Goal: Information Seeking & Learning: Learn about a topic

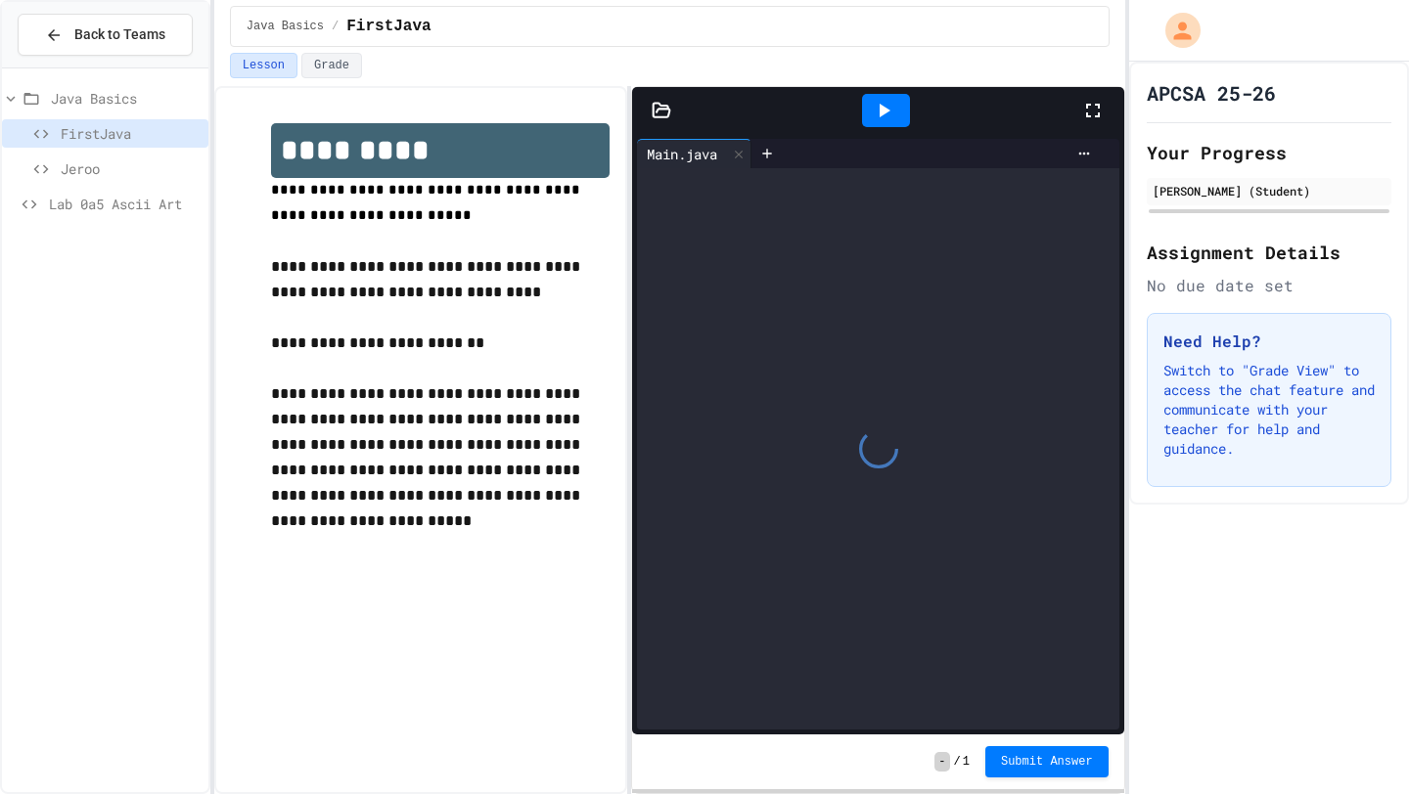
click at [41, 158] on div "Jeroo" at bounding box center [105, 169] width 206 height 28
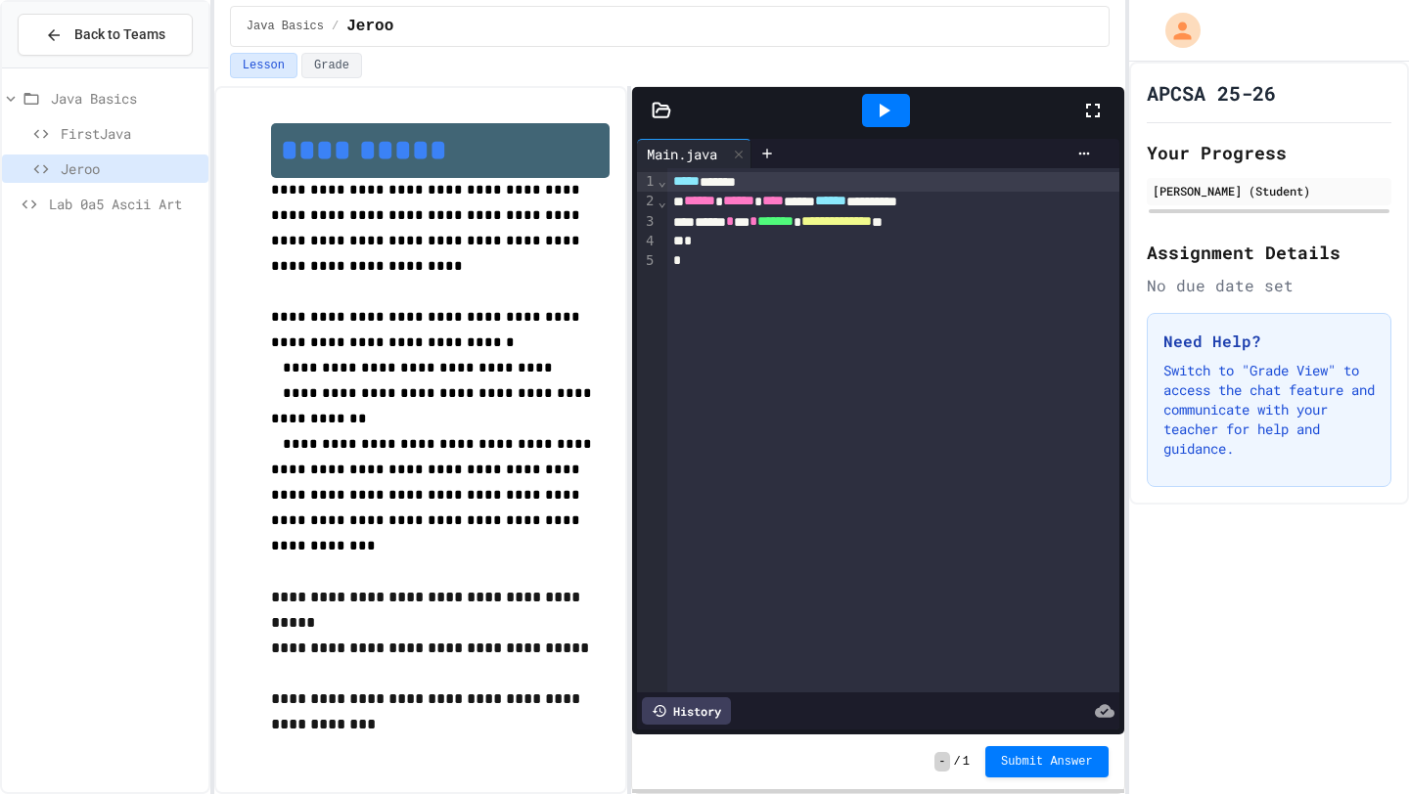
click at [39, 134] on icon at bounding box center [40, 134] width 23 height 18
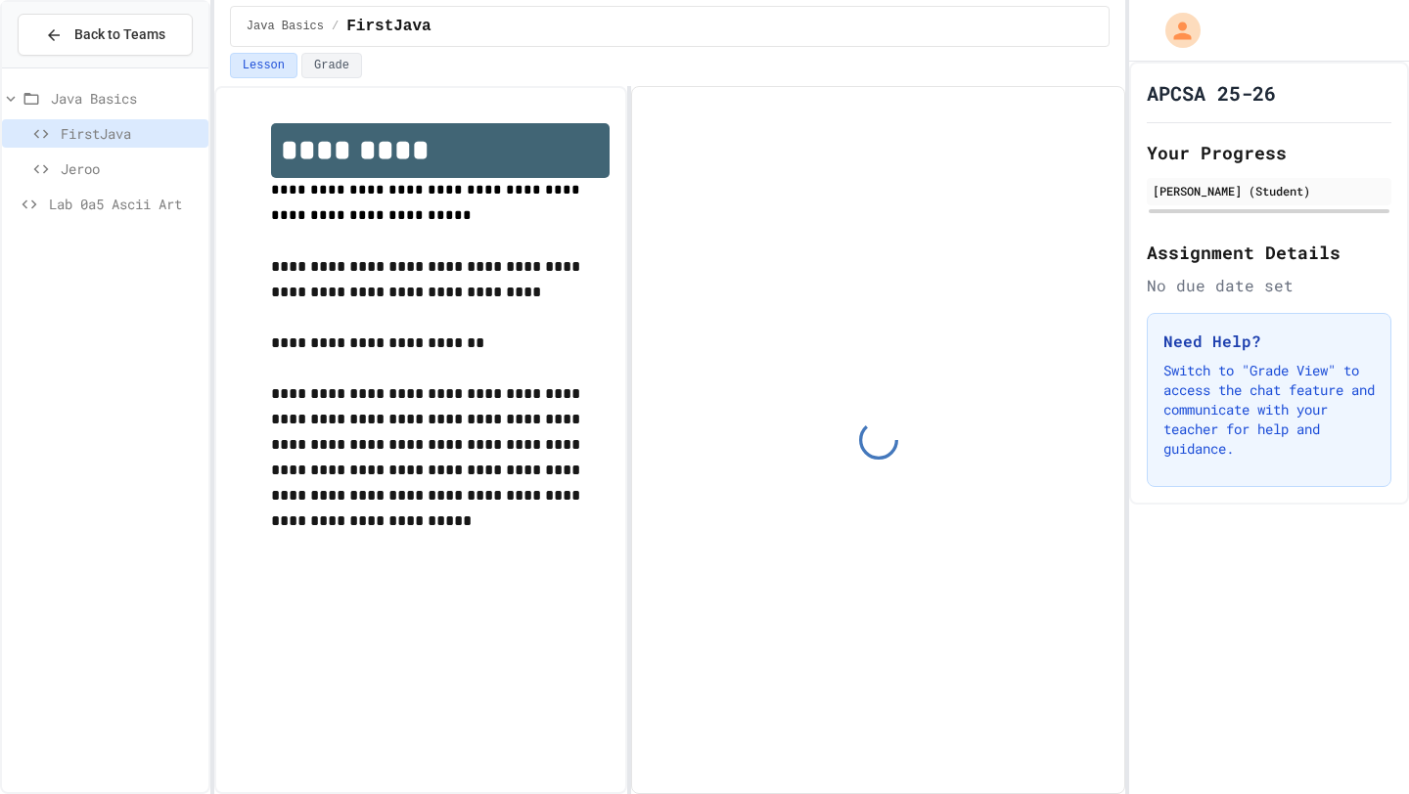
click at [4, 81] on div at bounding box center [105, 146] width 206 height 141
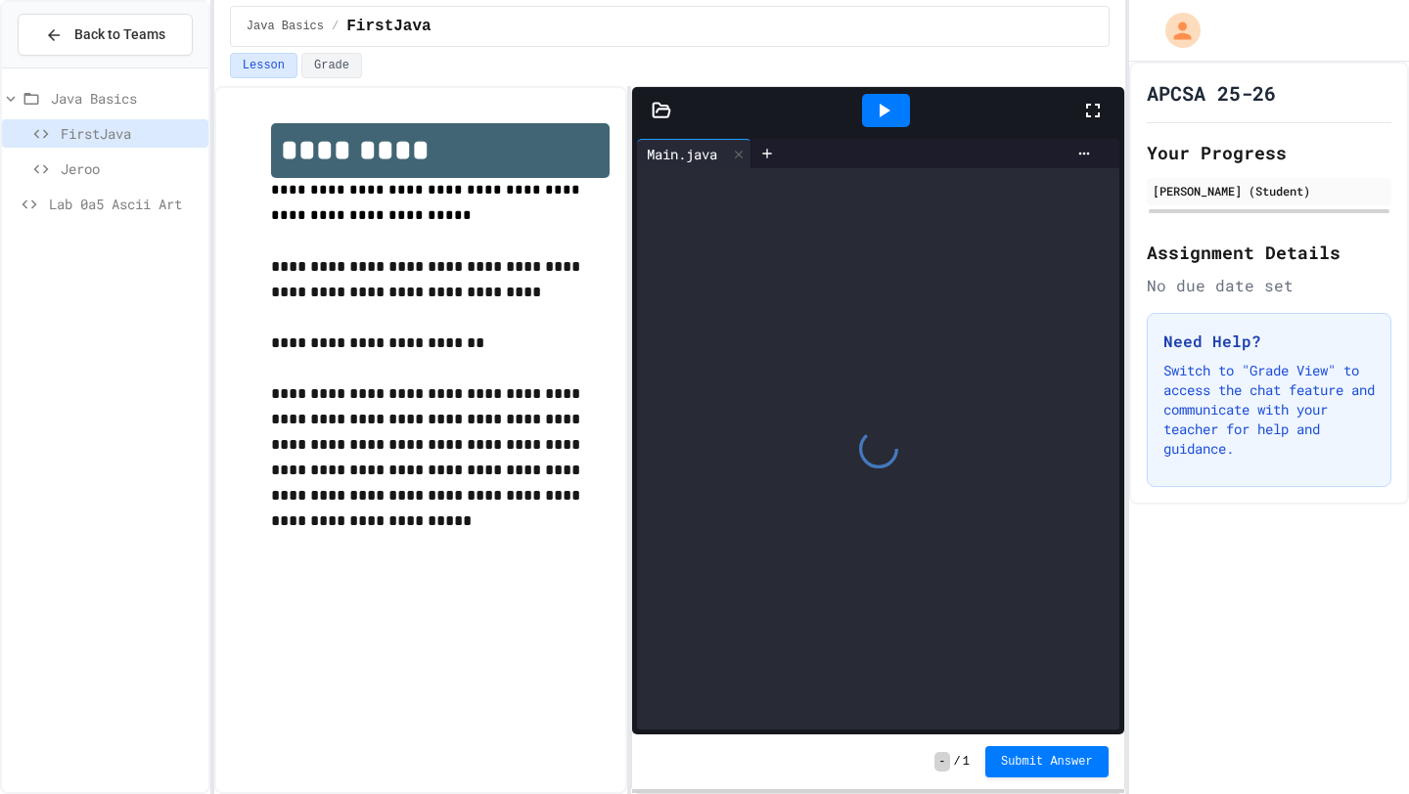
click at [10, 95] on icon at bounding box center [11, 99] width 18 height 18
click at [15, 102] on icon at bounding box center [15, 99] width 18 height 18
click at [875, 304] on div at bounding box center [877, 448] width 481 height 561
click at [881, 122] on div at bounding box center [886, 110] width 48 height 33
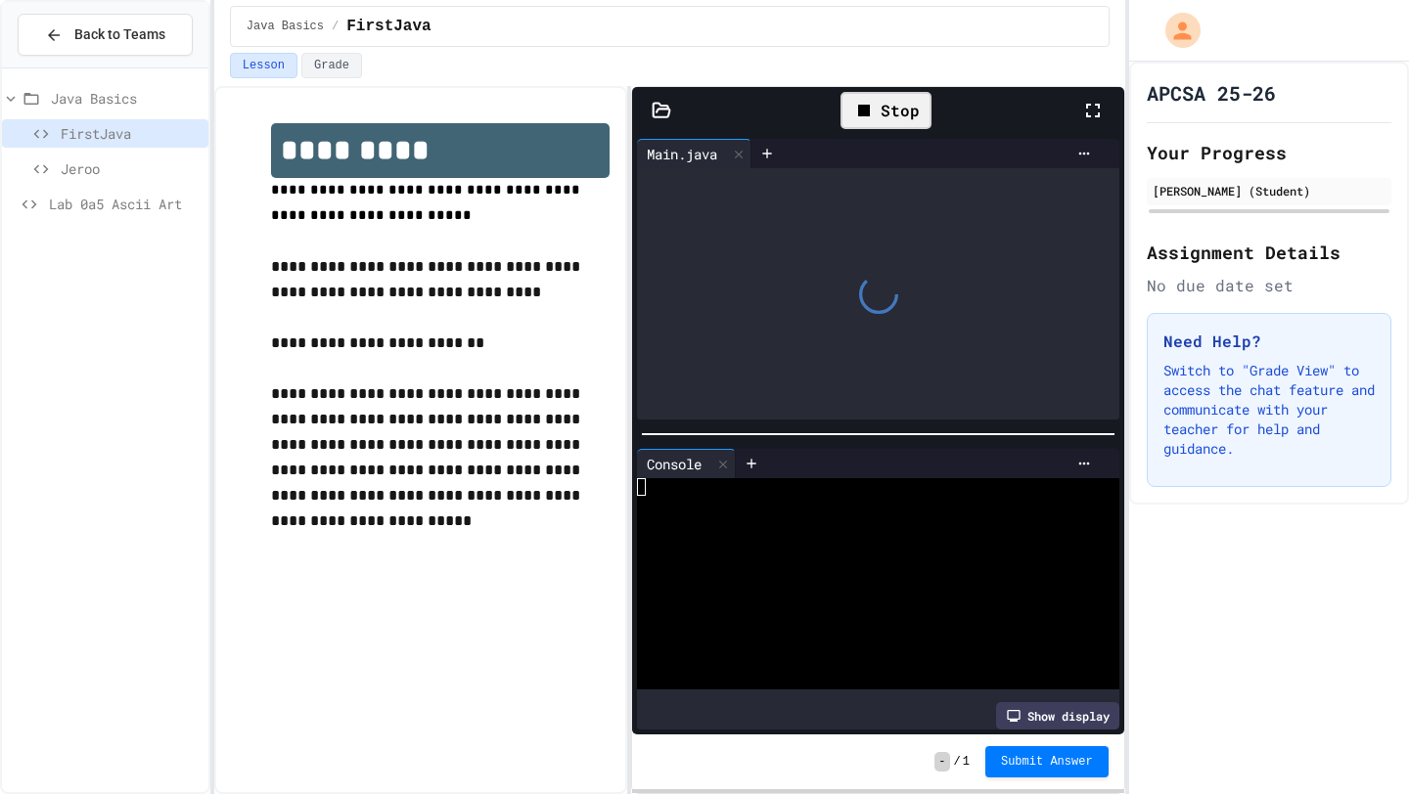
click at [885, 112] on div "Stop" at bounding box center [885, 110] width 91 height 37
click at [730, 469] on icon at bounding box center [723, 465] width 14 height 14
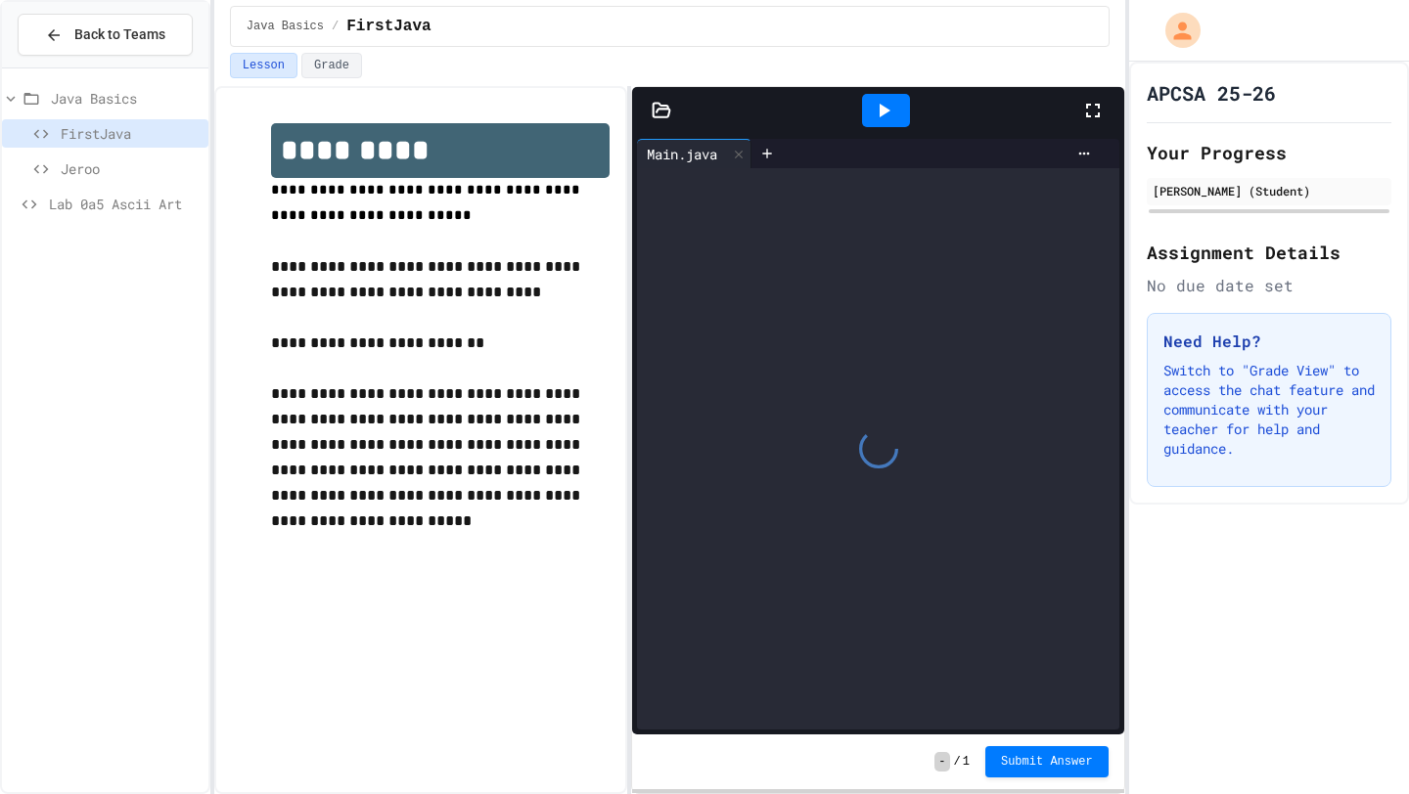
click at [1099, 107] on icon at bounding box center [1092, 110] width 23 height 23
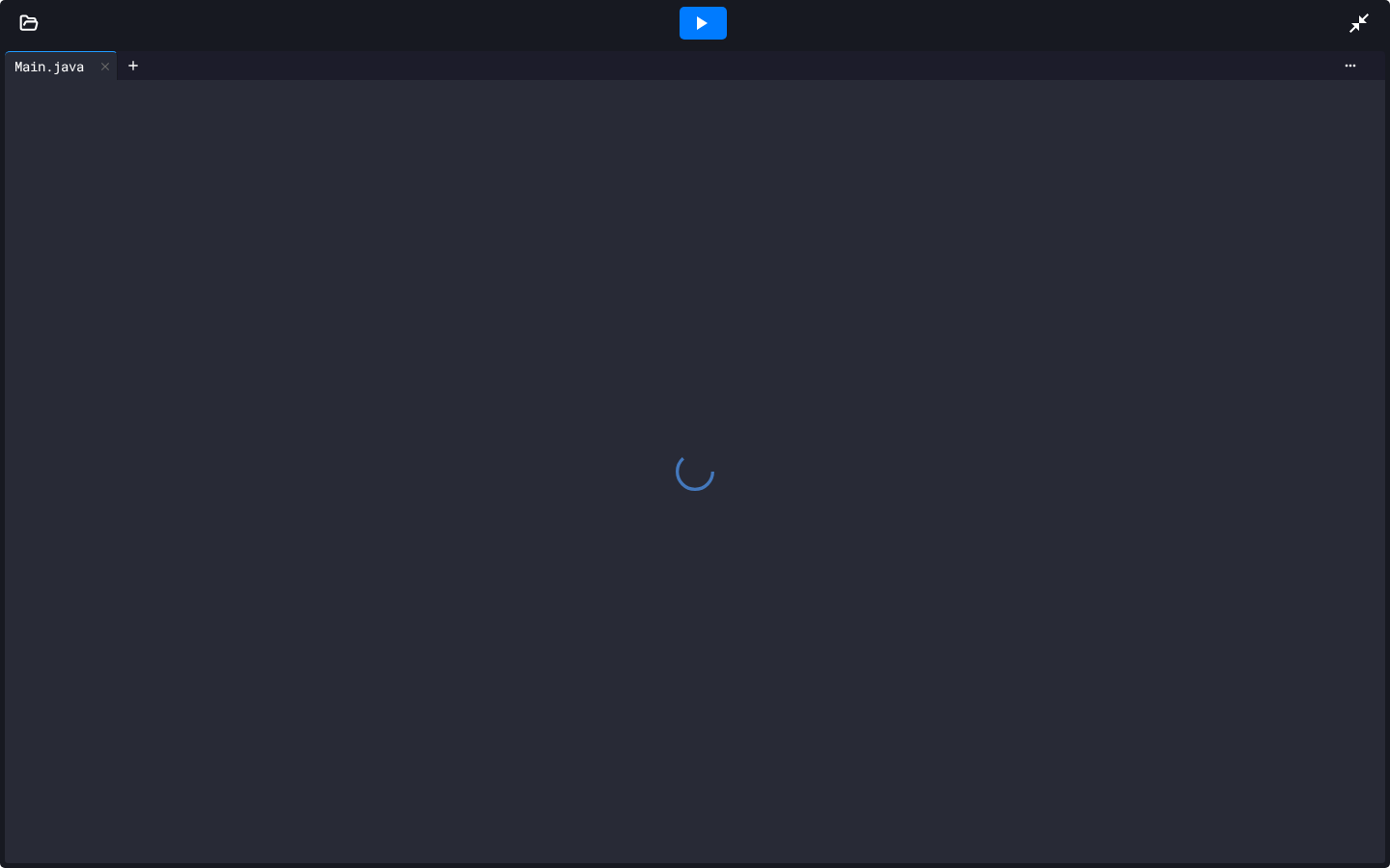
drag, startPoint x: 1361, startPoint y: 22, endPoint x: 1361, endPoint y: 774, distance: 752.0
click at [1361, 22] on icon at bounding box center [1358, 24] width 20 height 20
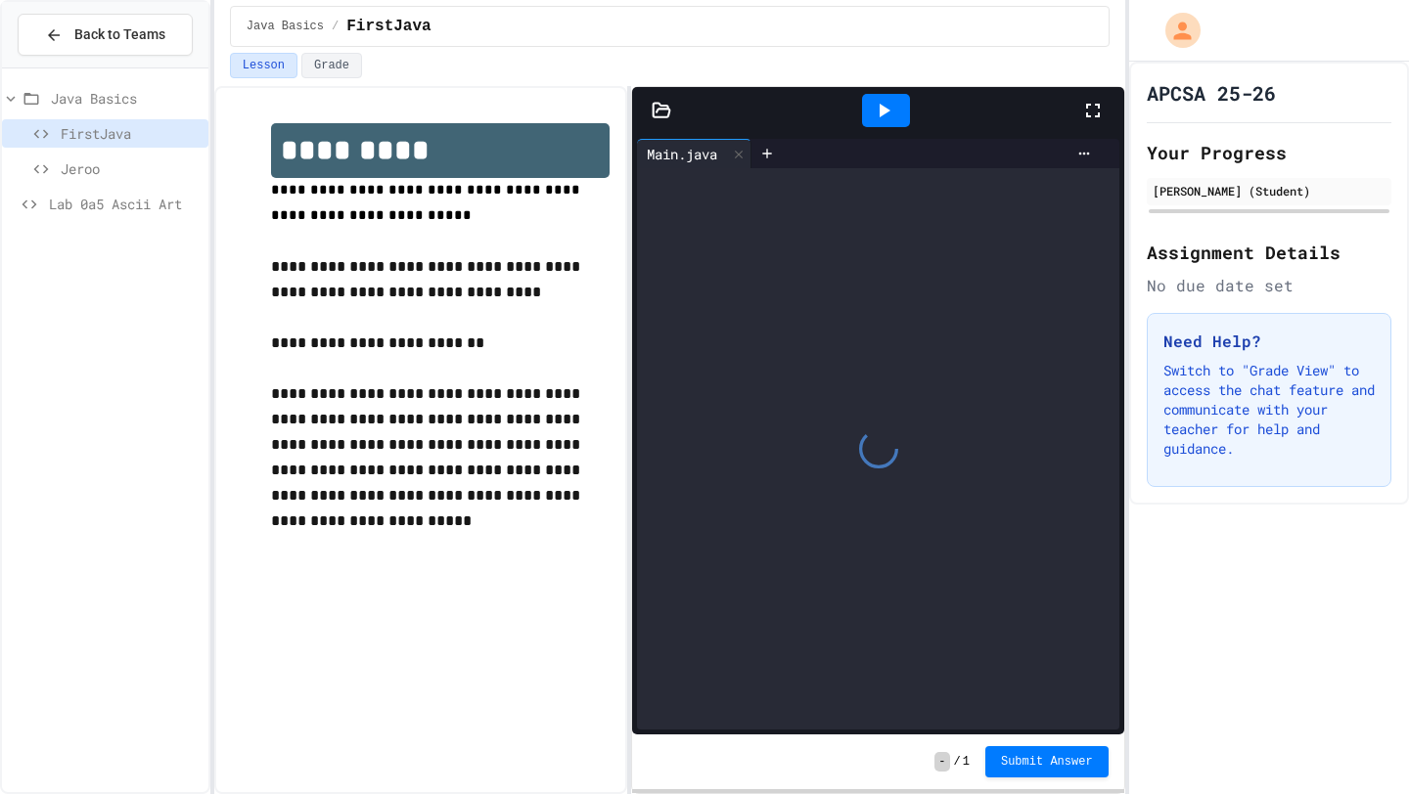
click at [1085, 111] on icon at bounding box center [1092, 110] width 23 height 23
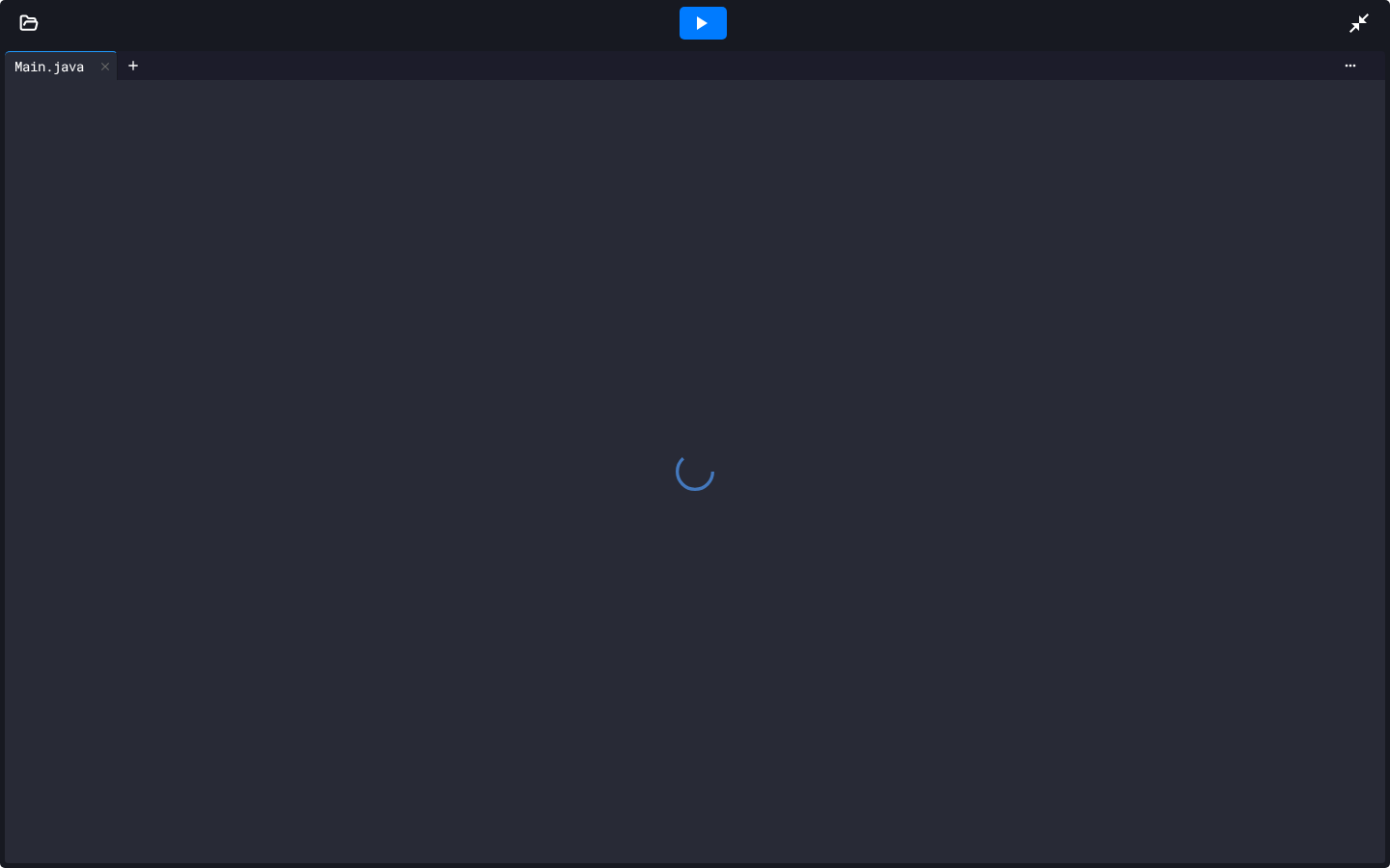
click at [1062, 202] on div at bounding box center [695, 471] width 1380 height 783
click at [1355, 26] on icon at bounding box center [1358, 24] width 20 height 20
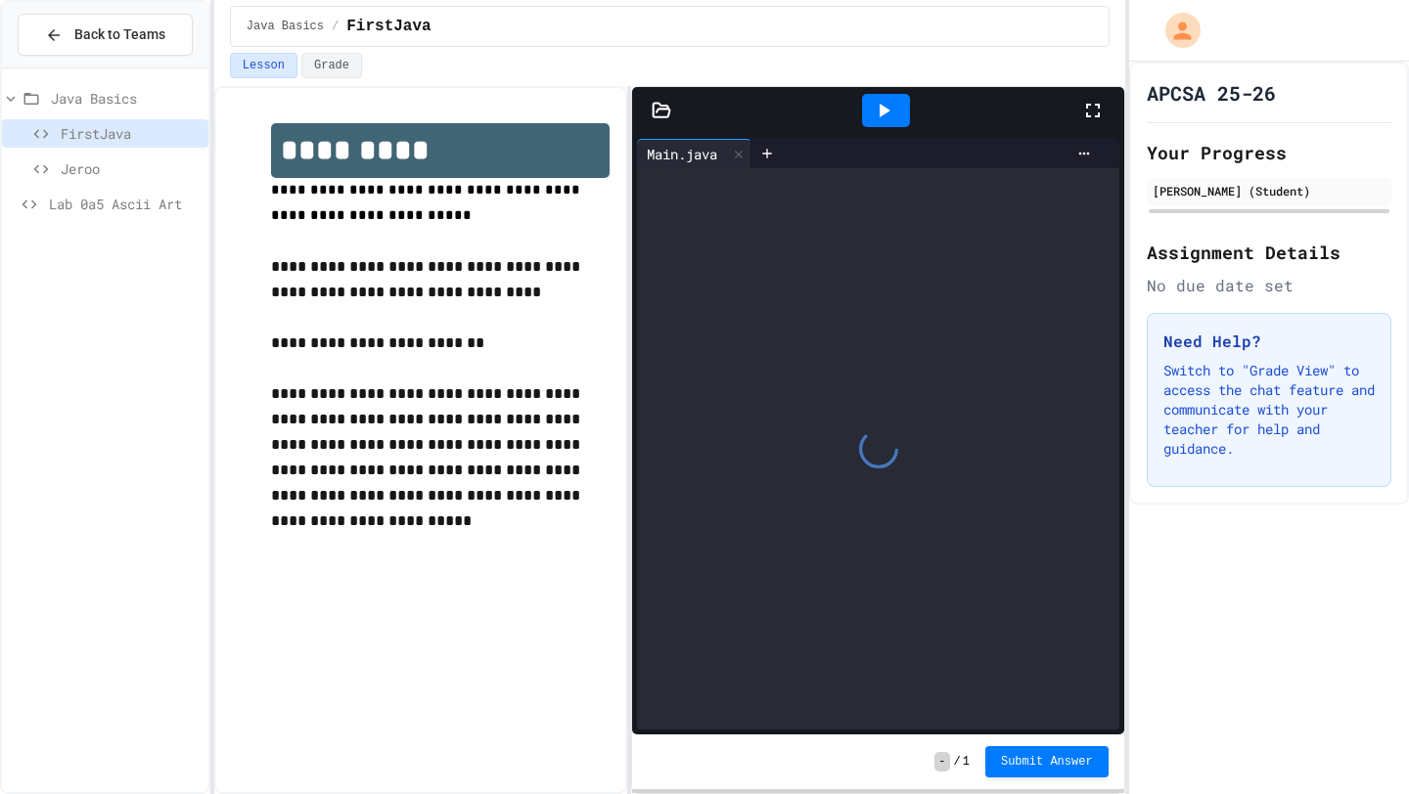
click at [889, 107] on icon at bounding box center [883, 110] width 23 height 23
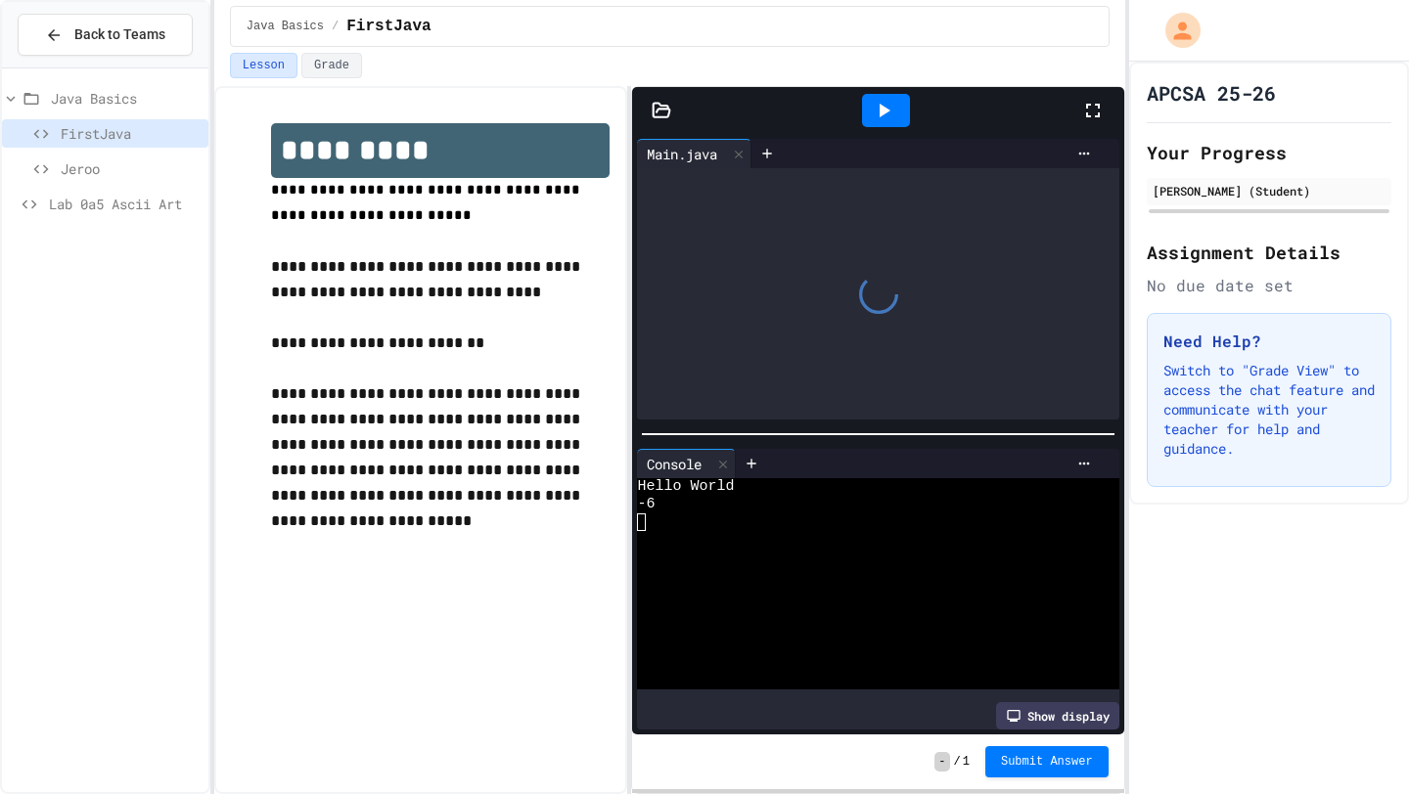
click at [649, 118] on div at bounding box center [661, 111] width 59 height 20
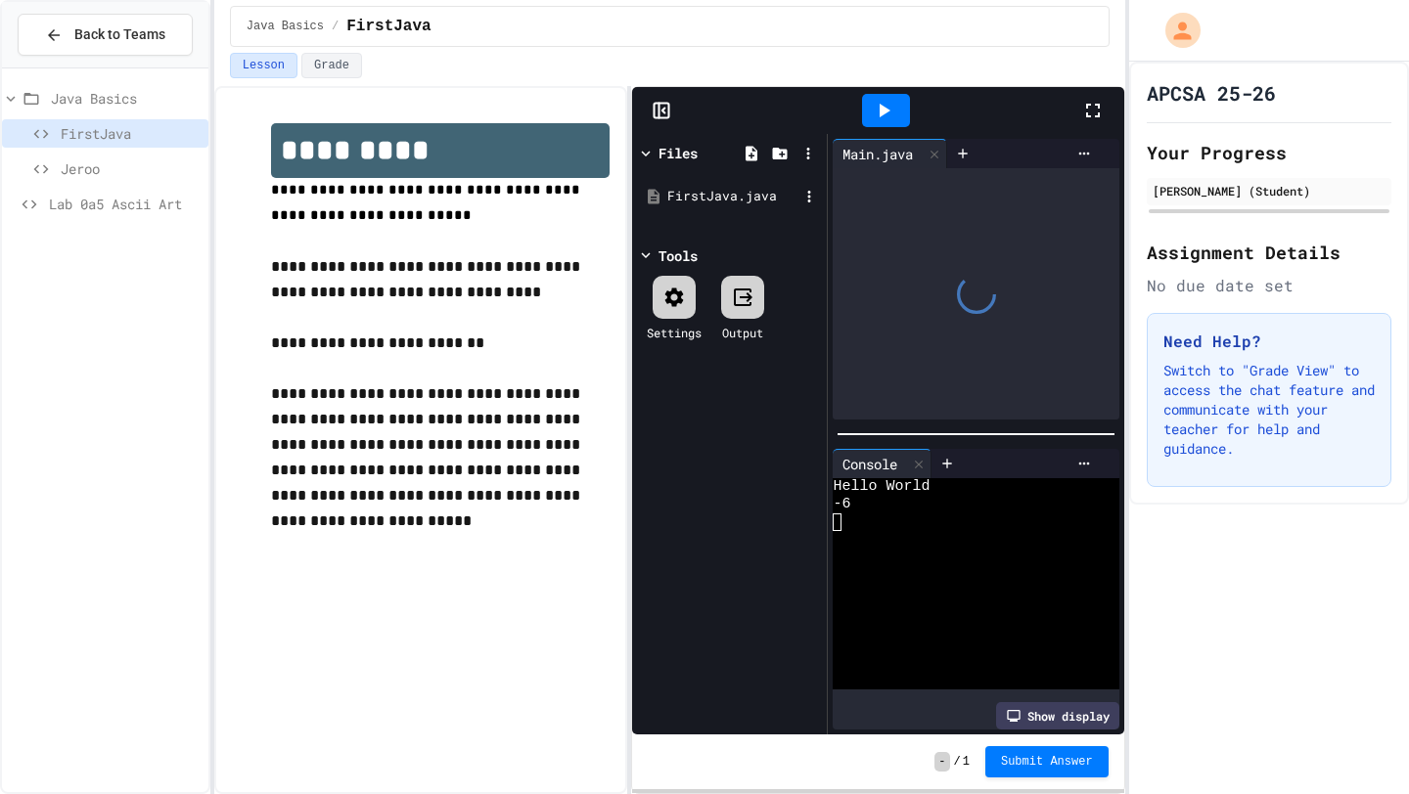
click at [733, 189] on div "FirstJava.java" at bounding box center [732, 197] width 131 height 20
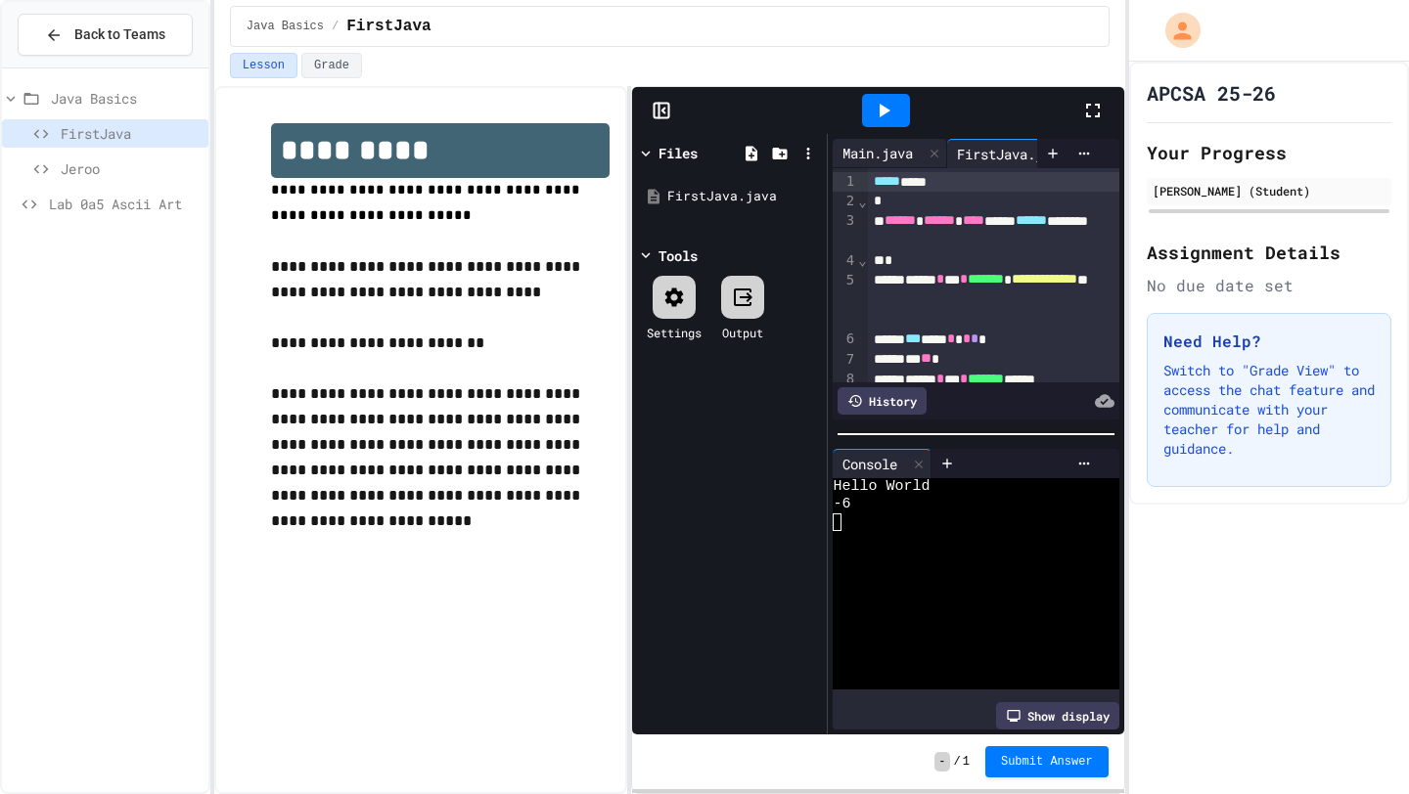
click at [897, 157] on div "Main.java" at bounding box center [877, 153] width 90 height 21
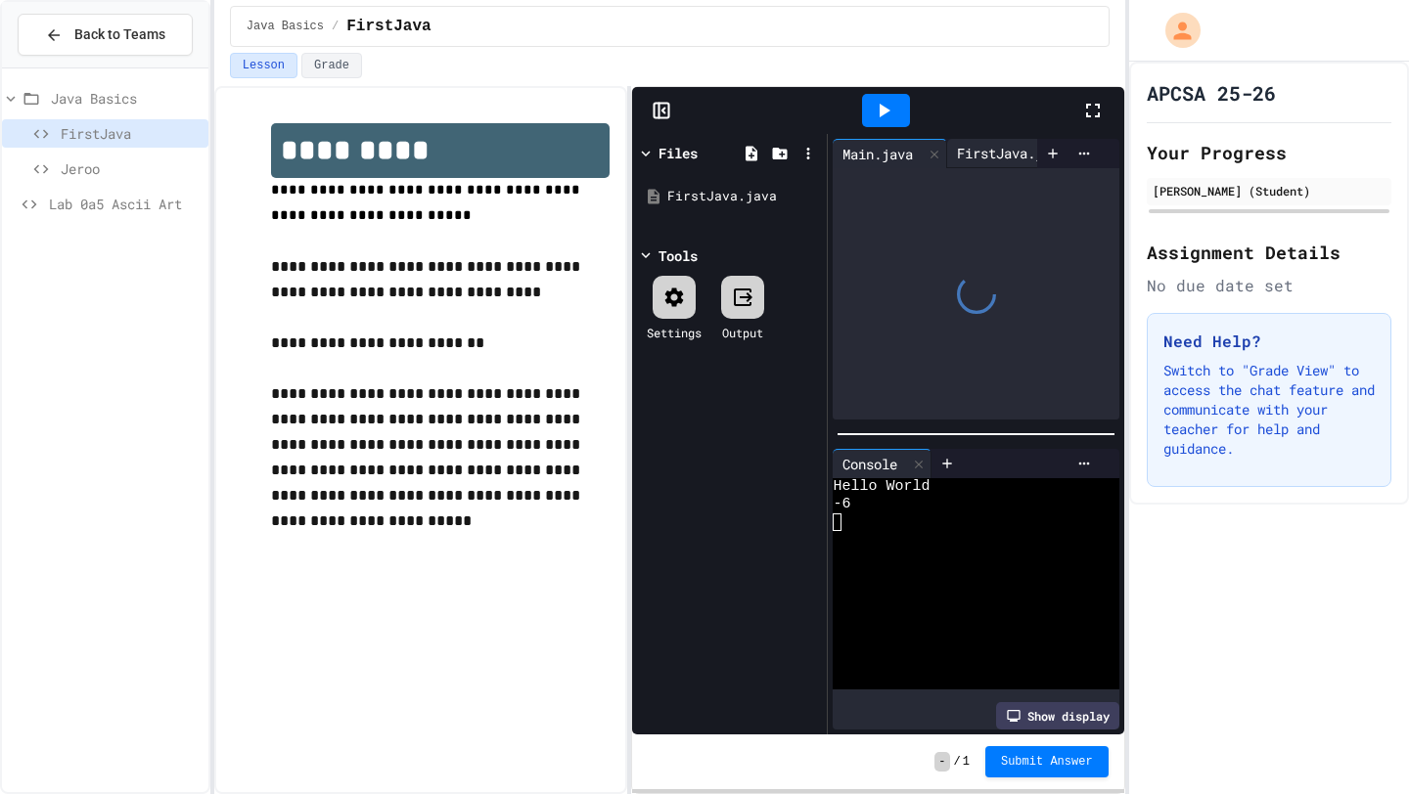
click at [985, 165] on div "FirstJava.java" at bounding box center [1024, 153] width 154 height 29
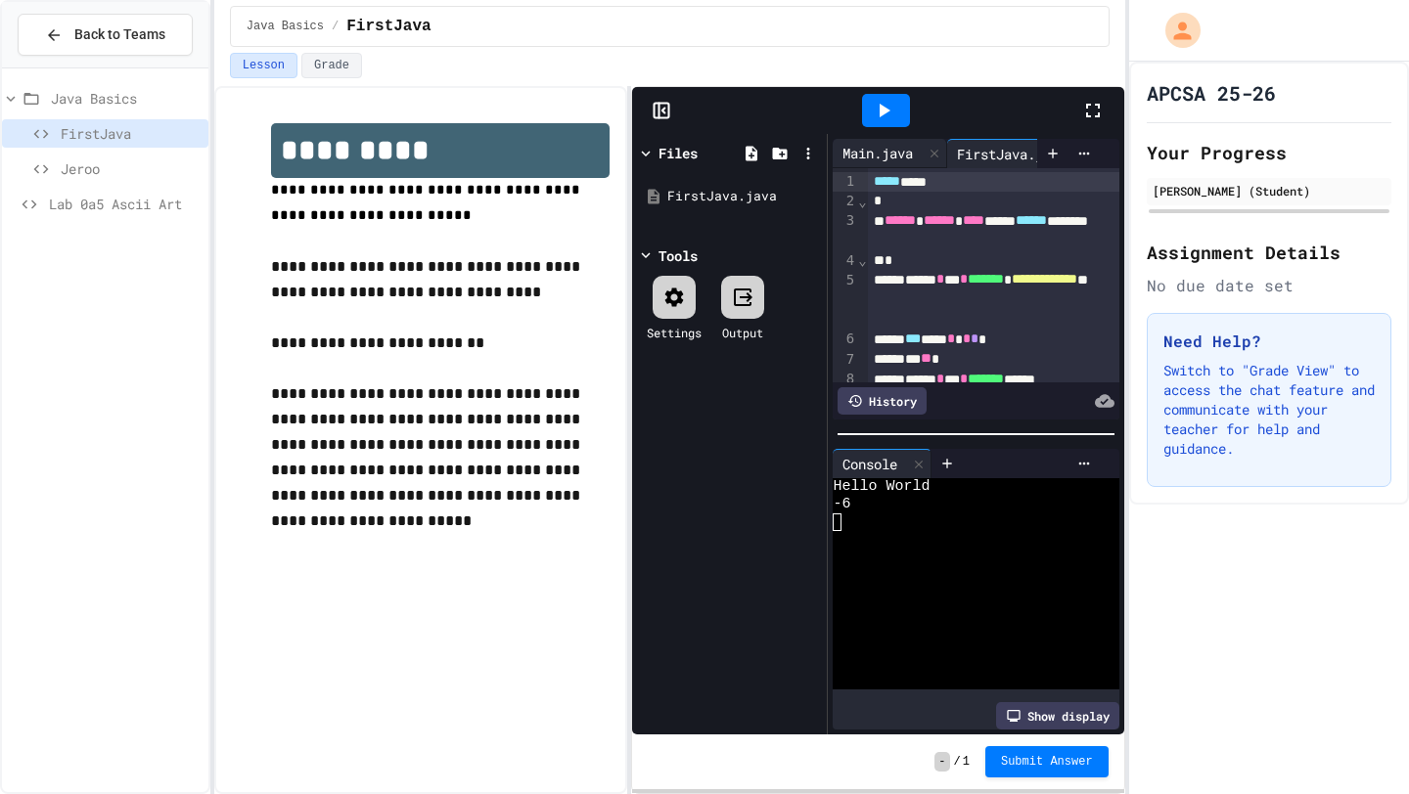
click at [875, 148] on div "Main.java" at bounding box center [877, 153] width 90 height 21
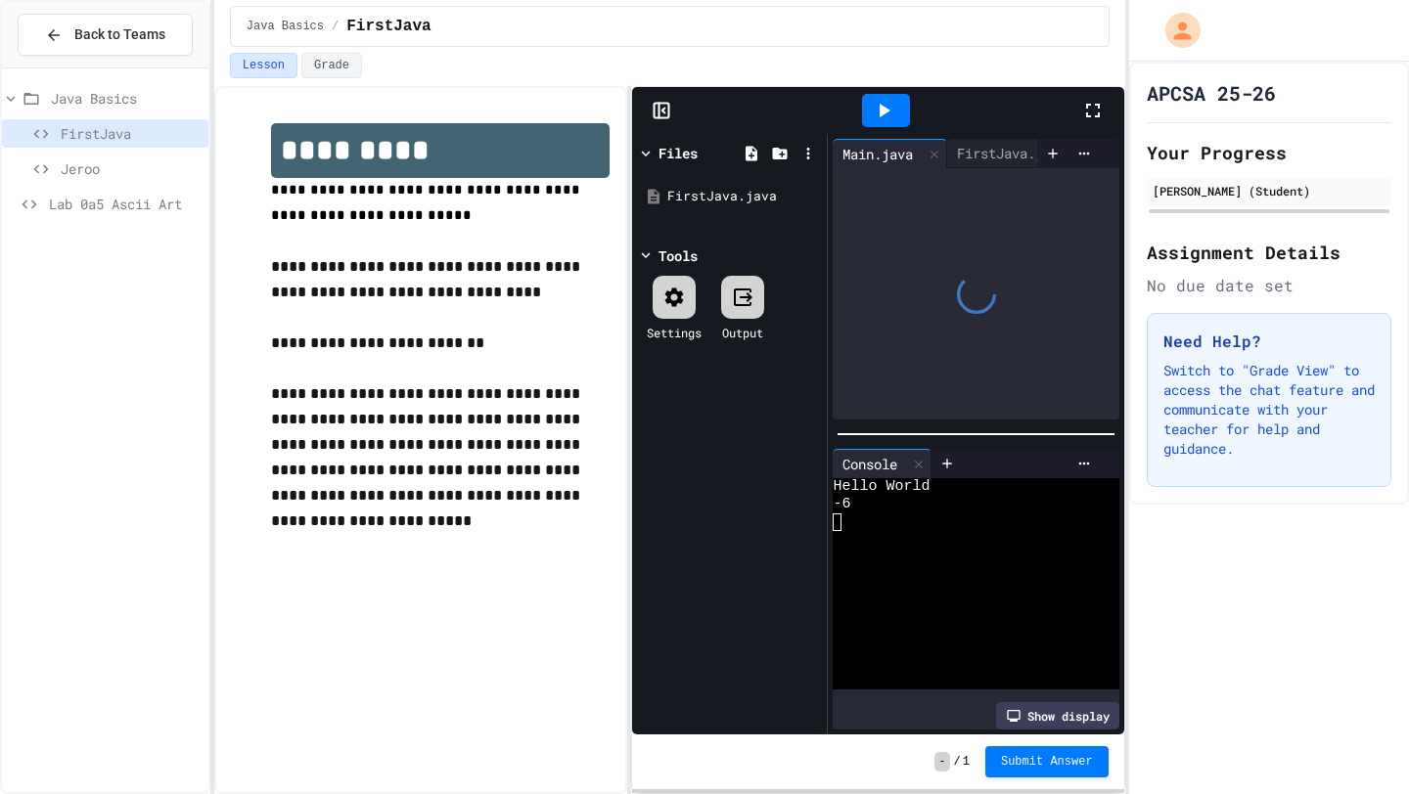
click at [931, 185] on div at bounding box center [975, 293] width 286 height 251
click at [1101, 117] on icon at bounding box center [1092, 110] width 23 height 23
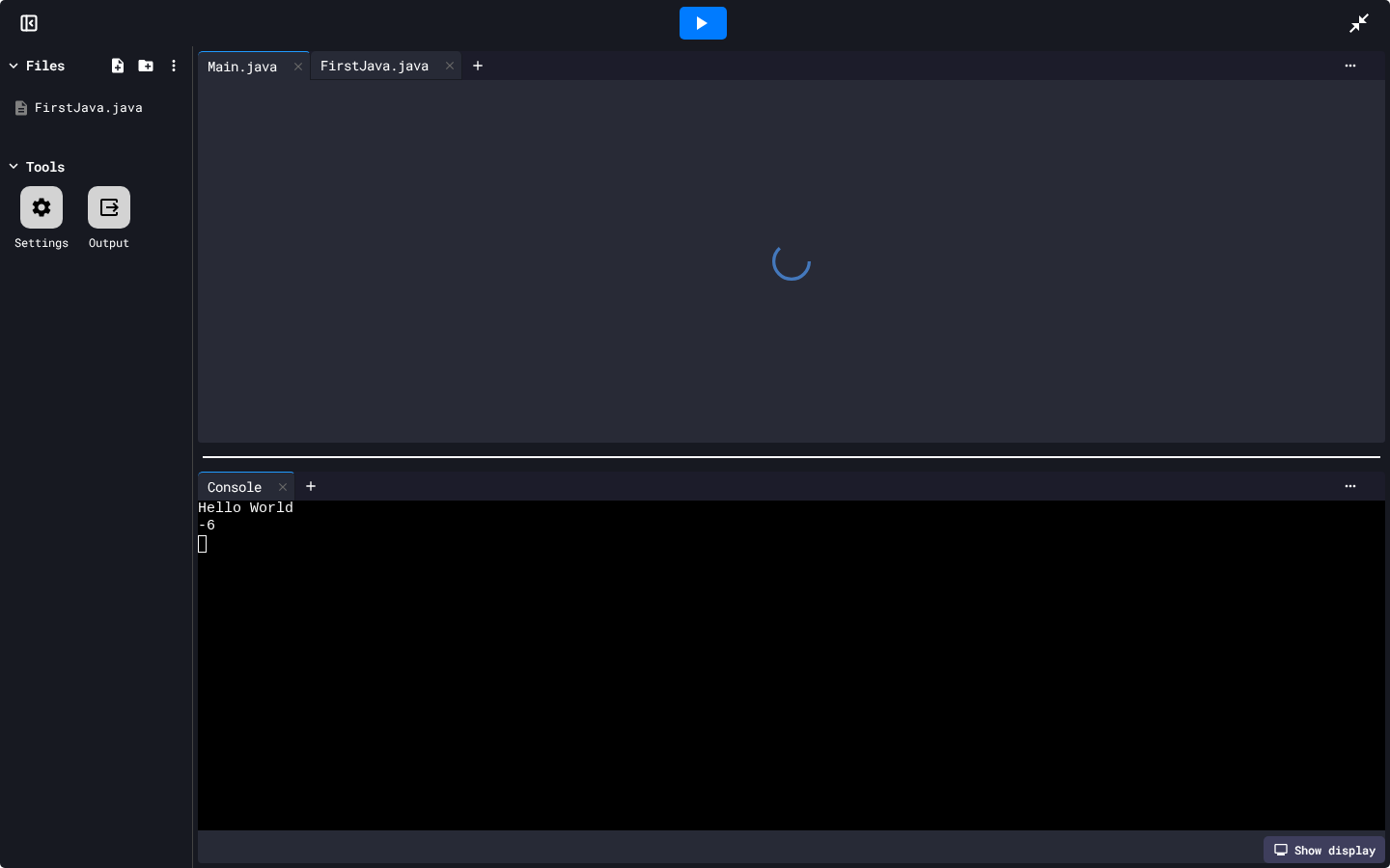
click at [372, 65] on div "FirstJava.java" at bounding box center [374, 65] width 127 height 21
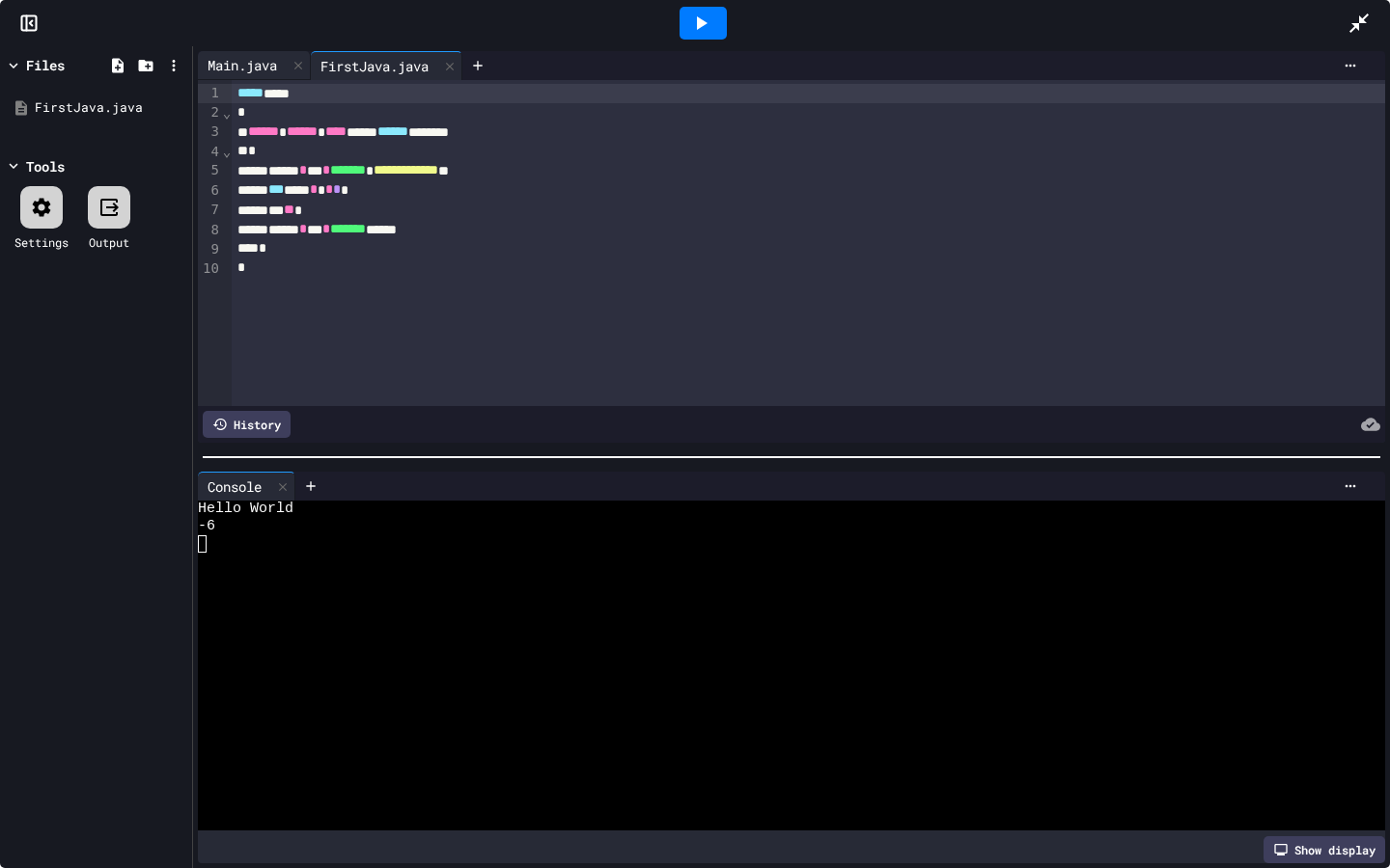
click at [248, 63] on div "Main.java" at bounding box center [243, 65] width 89 height 21
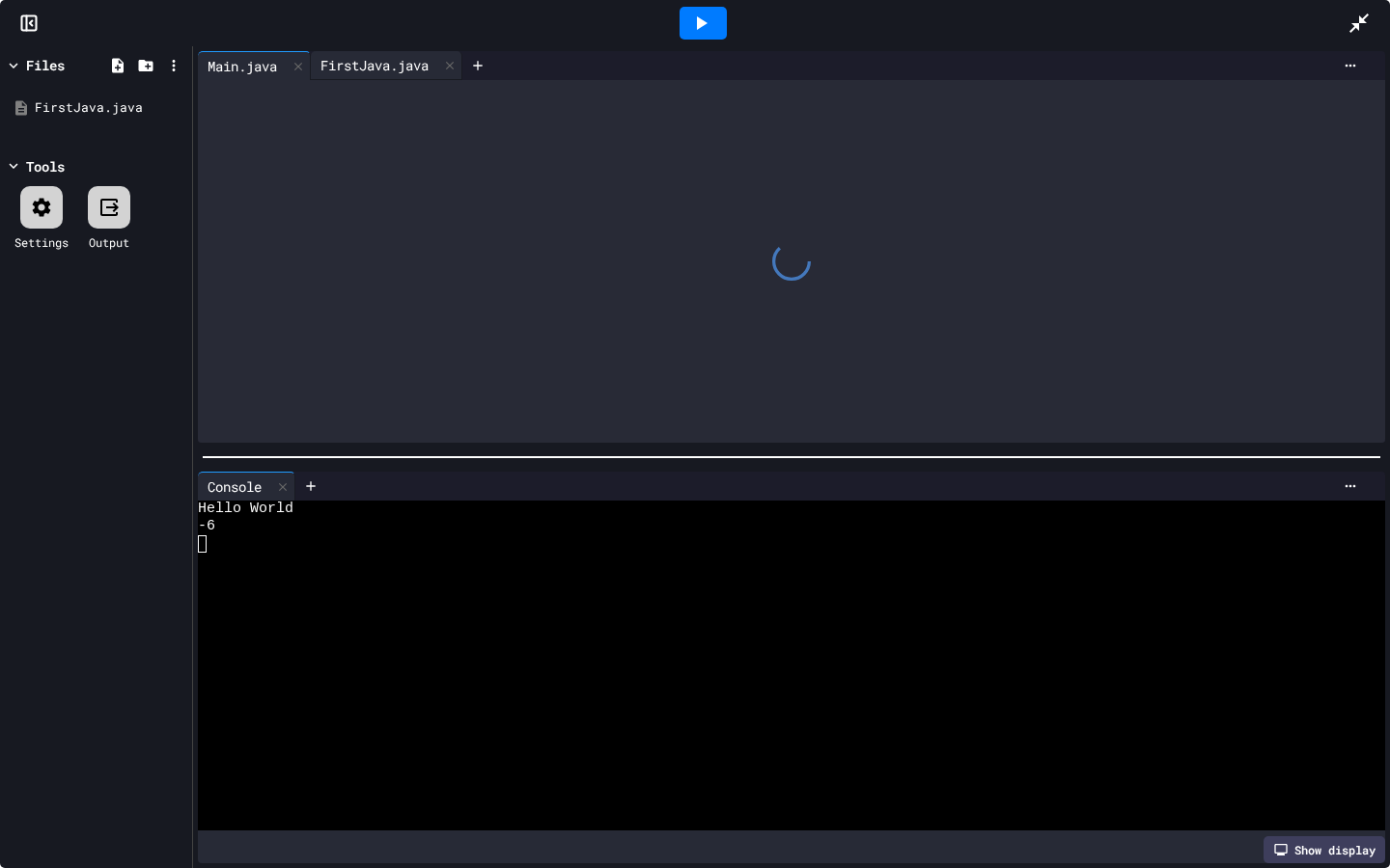
click at [372, 59] on div "FirstJava.java" at bounding box center [374, 65] width 127 height 21
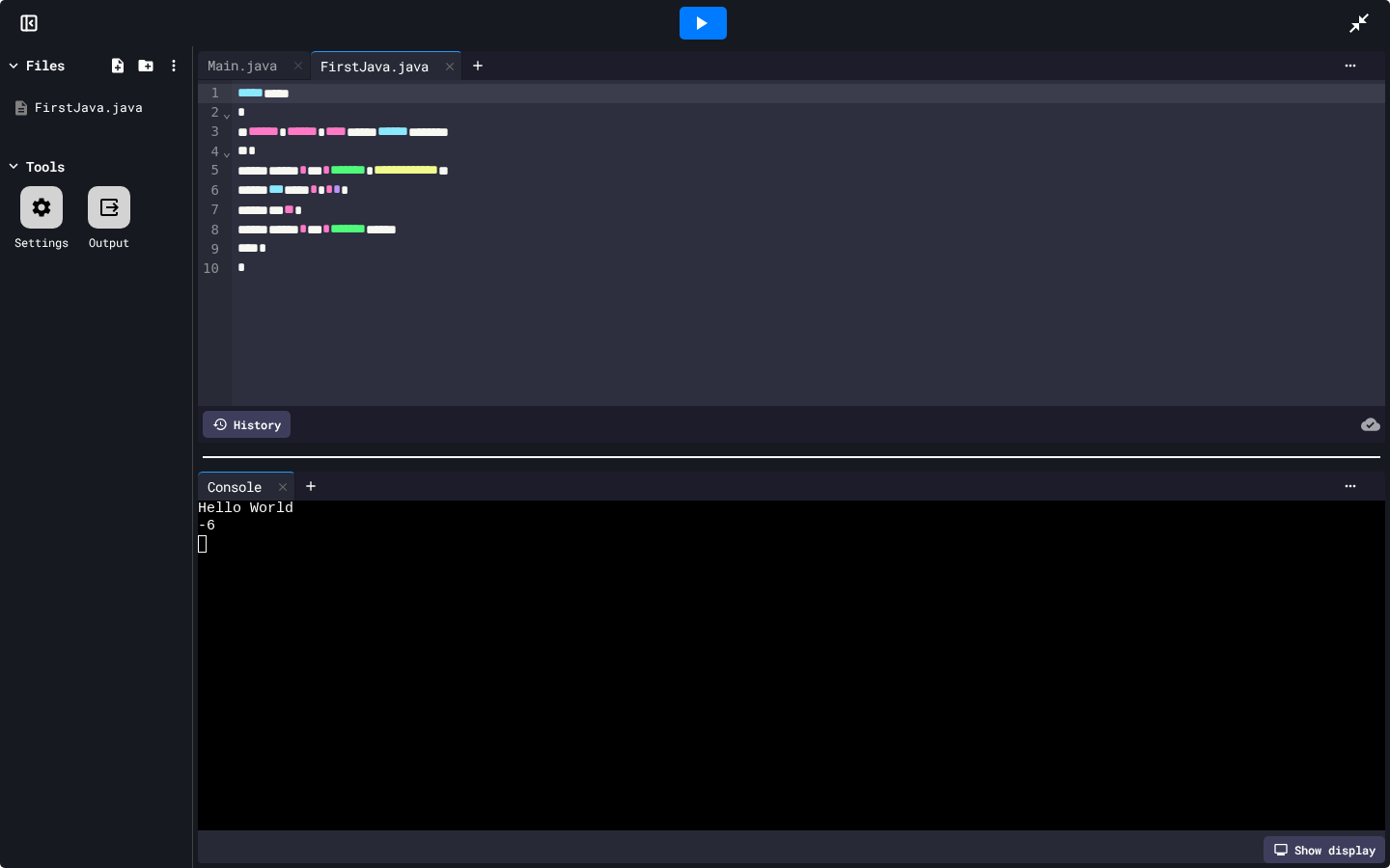
click at [204, 542] on textarea "Terminal input" at bounding box center [202, 544] width 9 height 18
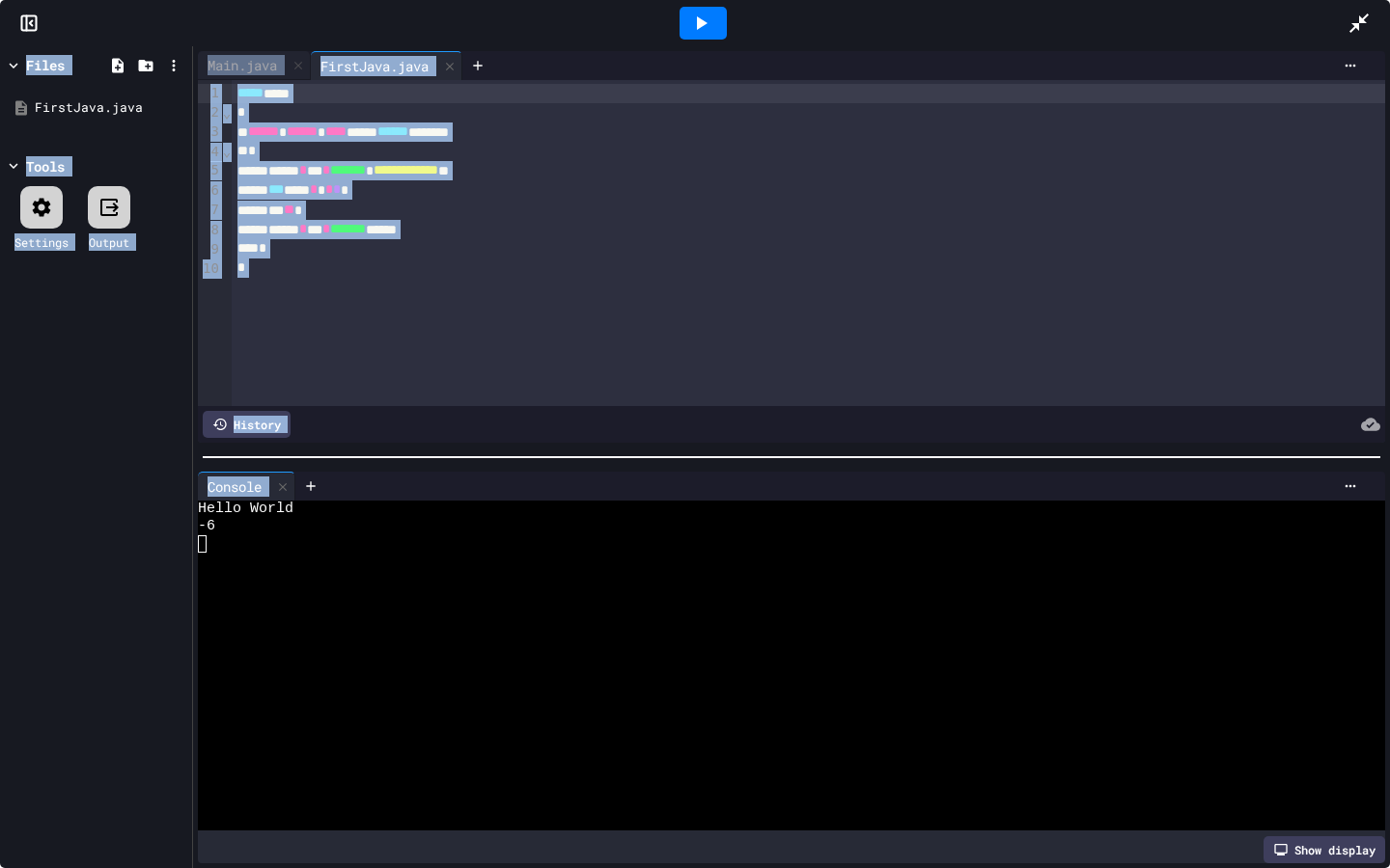
click at [702, 5] on div at bounding box center [702, 23] width 66 height 52
click at [703, 23] on icon at bounding box center [701, 24] width 11 height 14
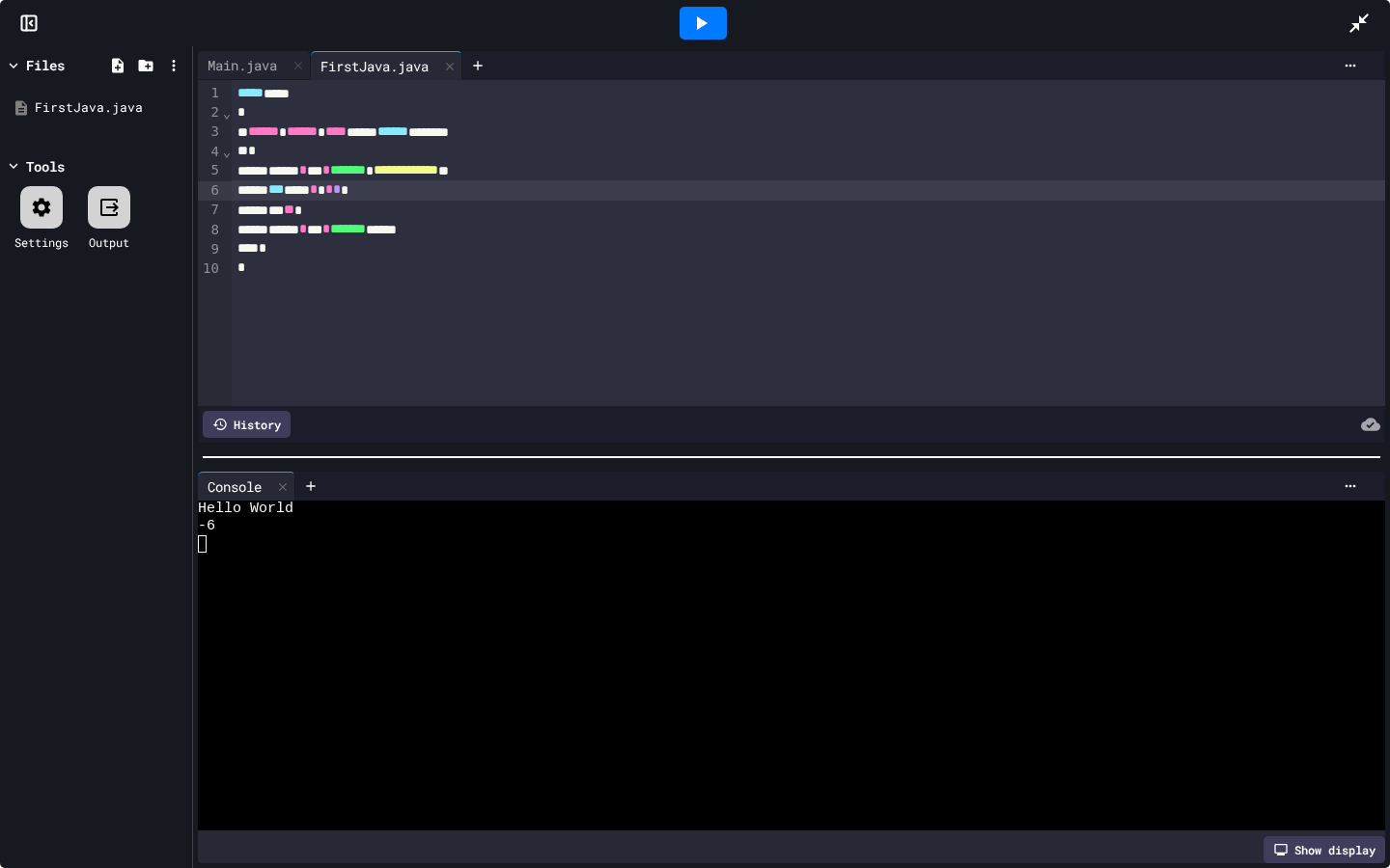
click at [712, 198] on div "*** *** * * * *" at bounding box center [808, 190] width 1153 height 20
click at [242, 76] on div "Main.java" at bounding box center [255, 65] width 112 height 29
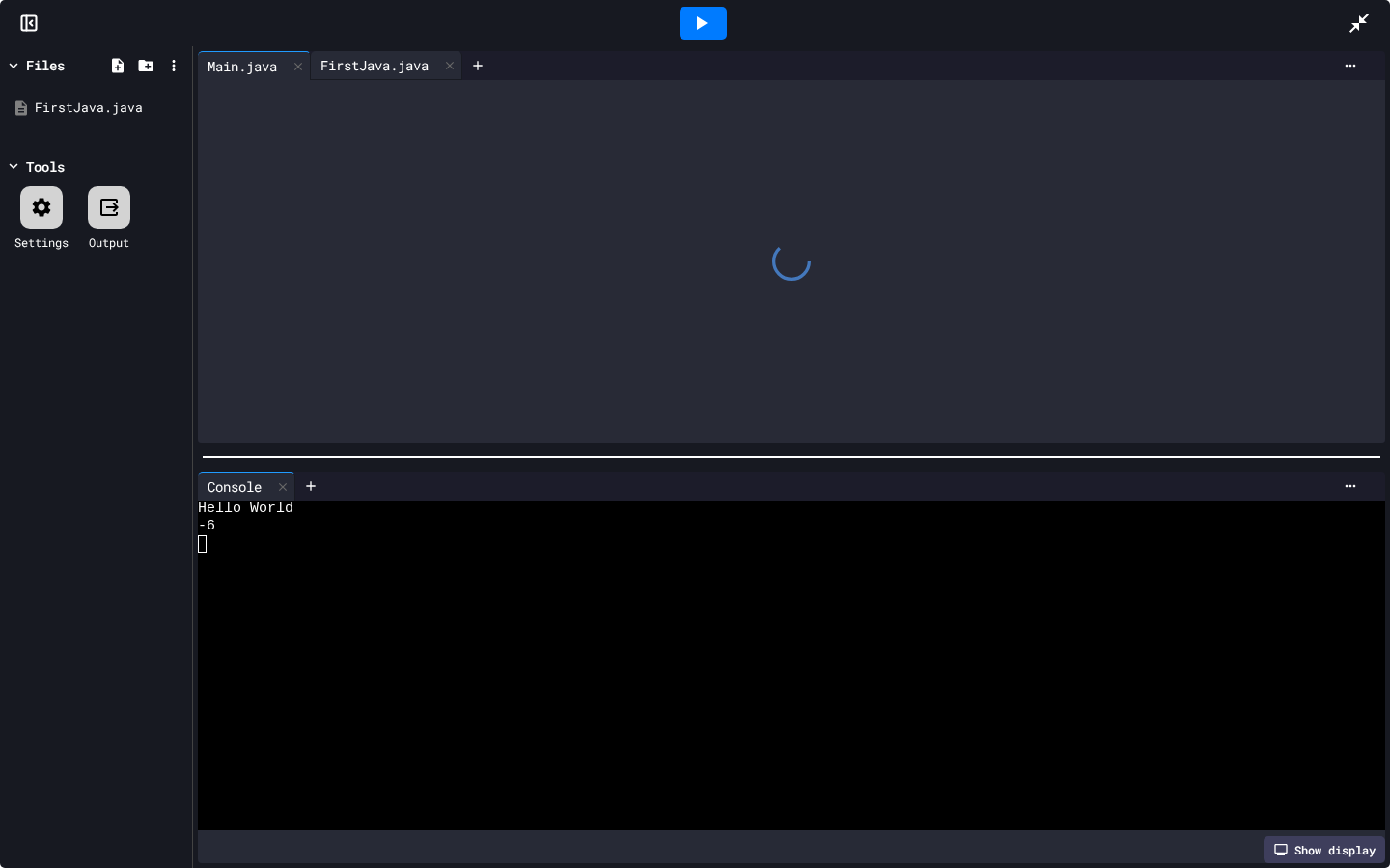
click at [396, 67] on div "FirstJava.java" at bounding box center [374, 65] width 127 height 21
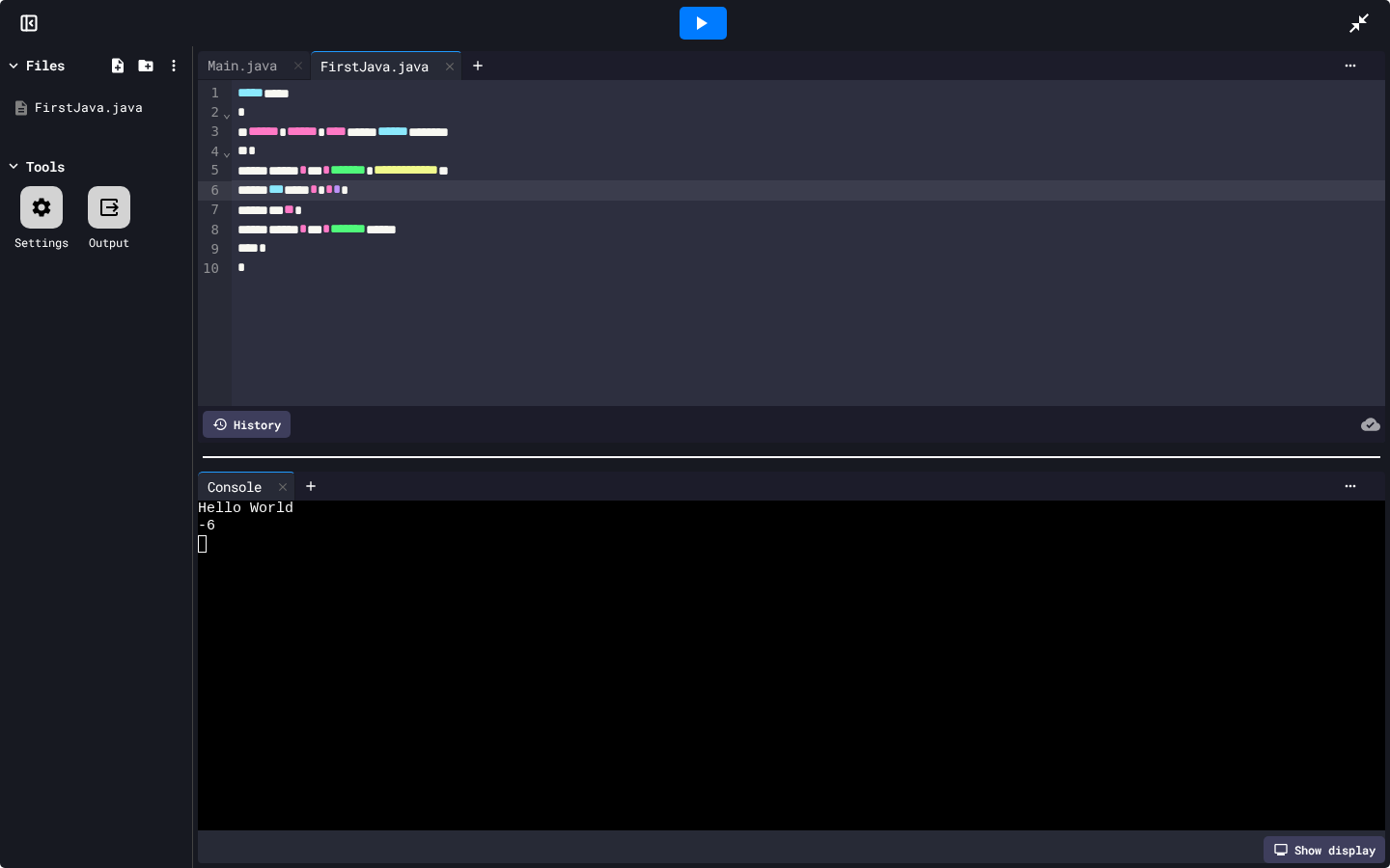
click at [1362, 26] on icon at bounding box center [1357, 23] width 23 height 23
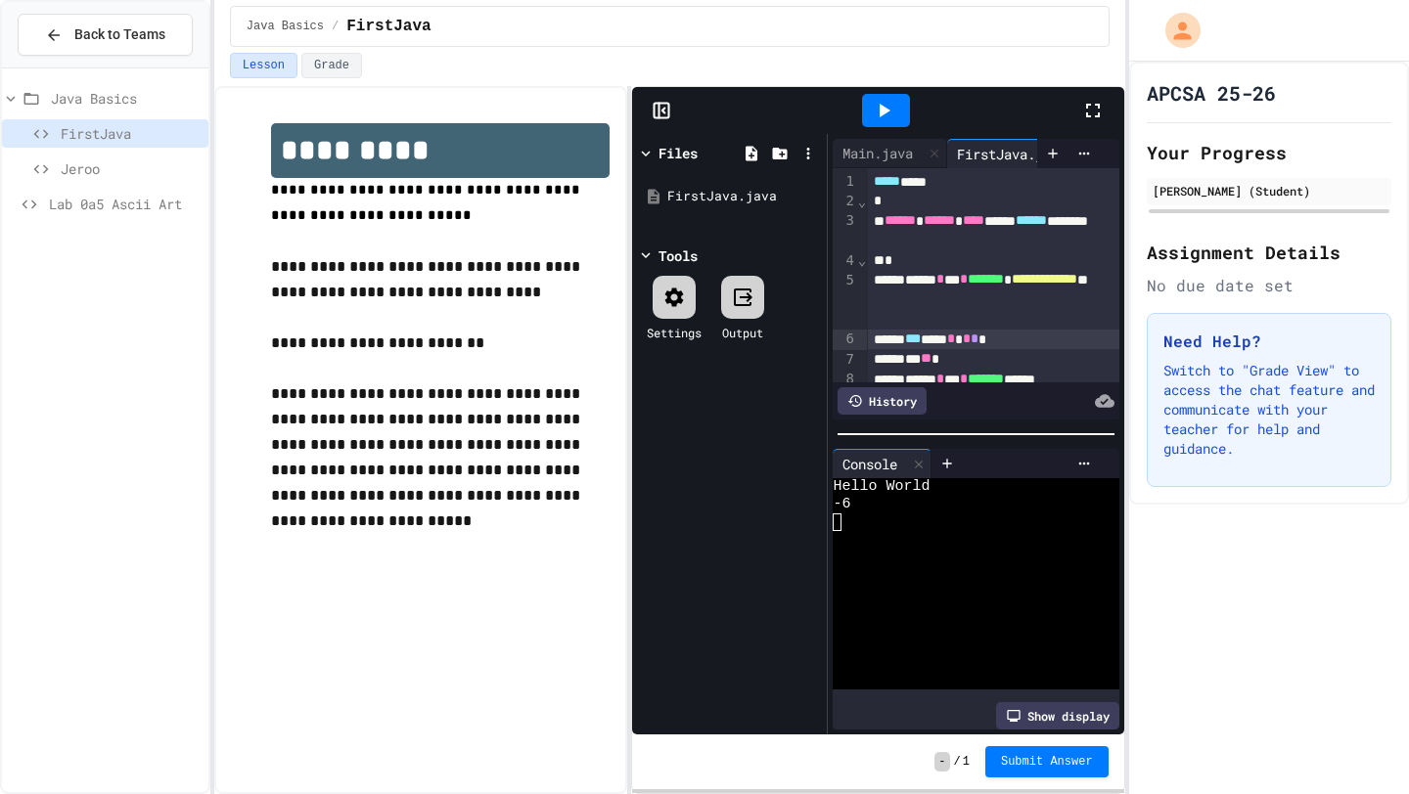
click at [153, 172] on span "Jeroo" at bounding box center [131, 168] width 140 height 21
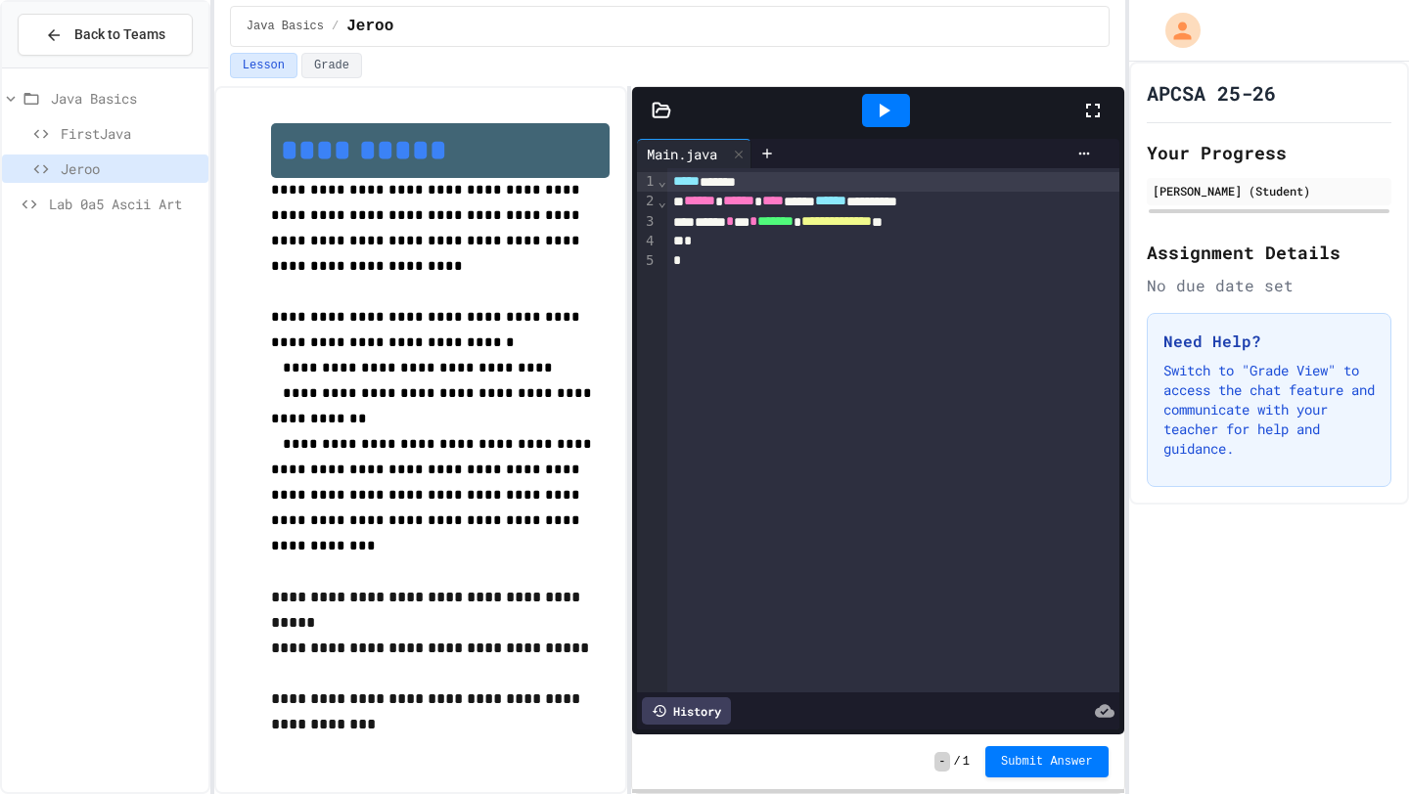
click at [129, 146] on div "FirstJava" at bounding box center [105, 133] width 206 height 28
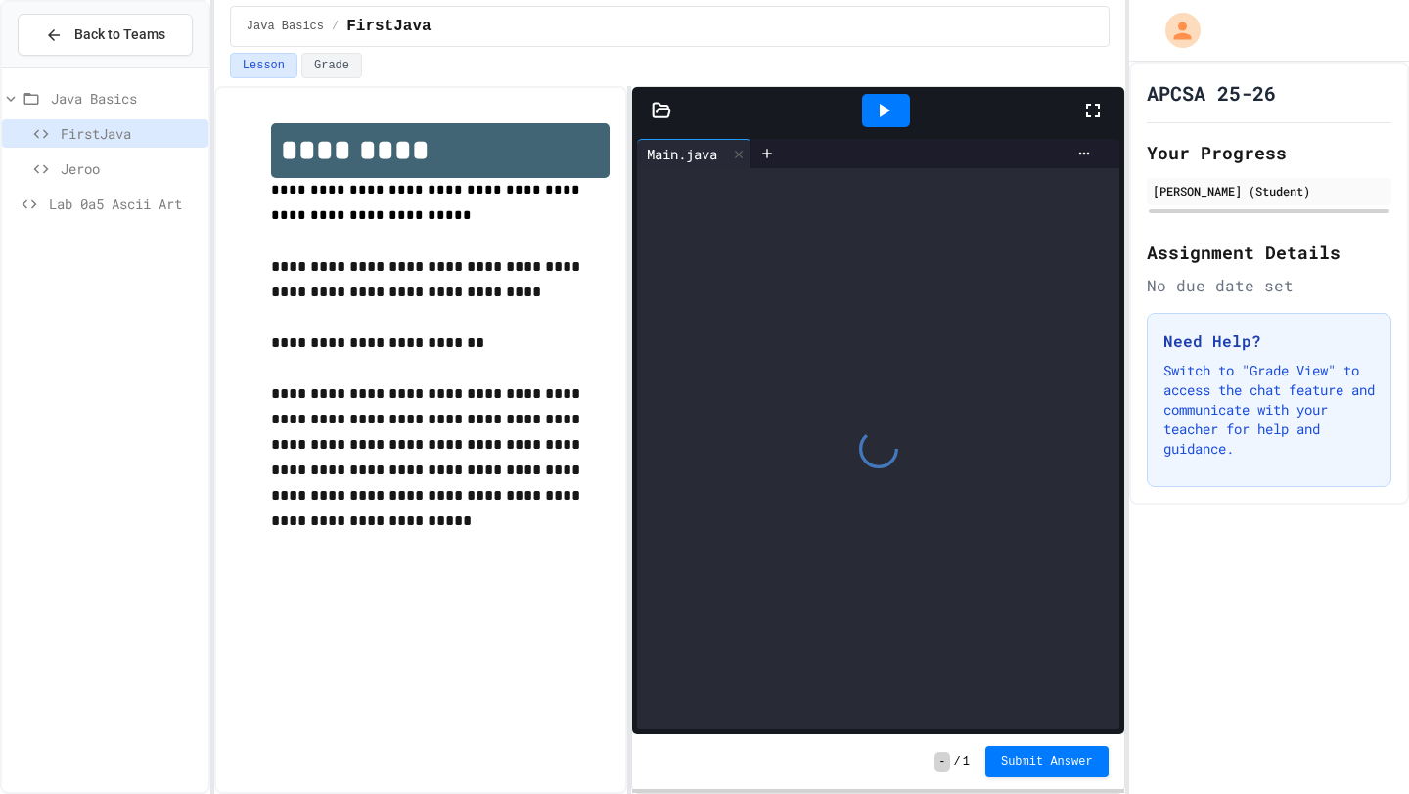
click at [672, 112] on div at bounding box center [661, 111] width 59 height 20
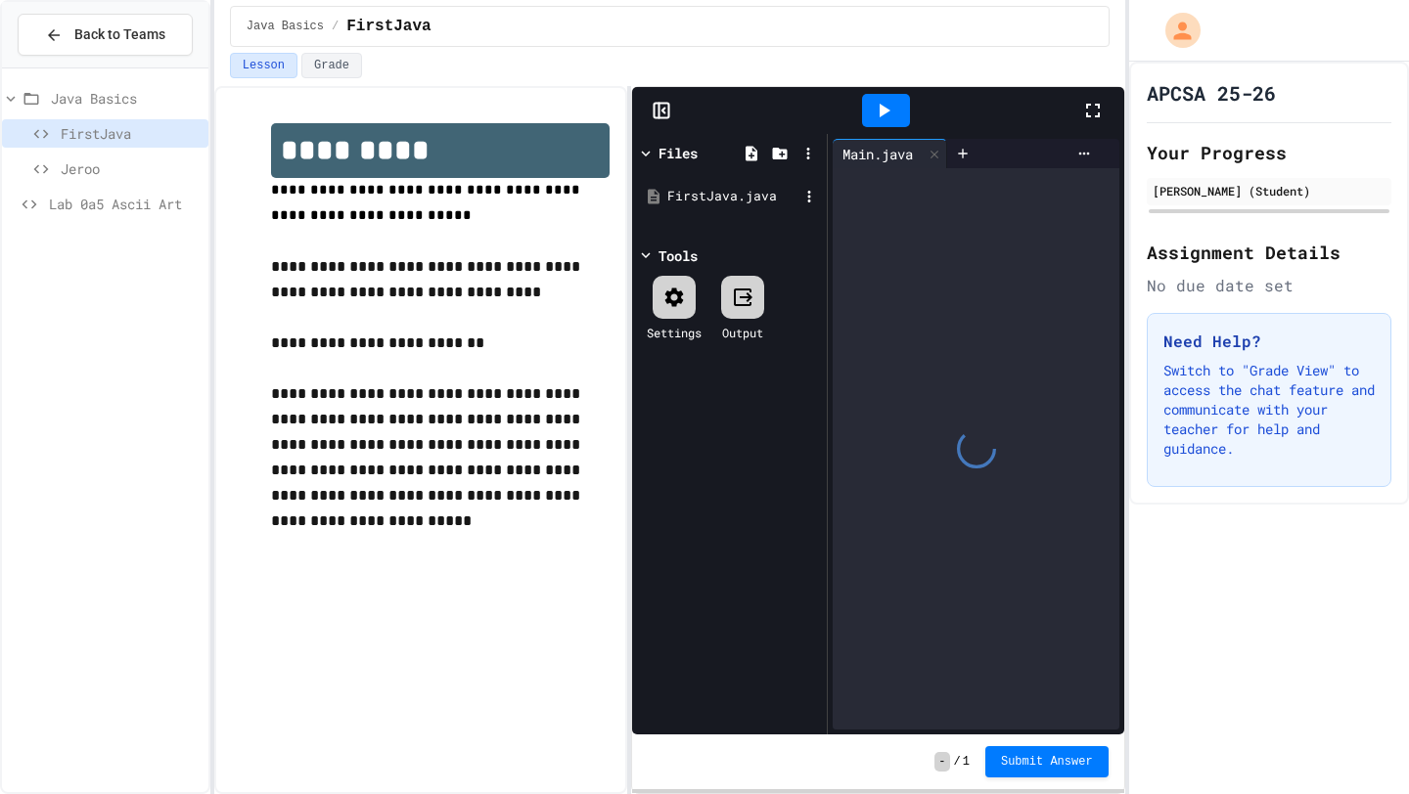
click at [700, 202] on div "FirstJava.java" at bounding box center [732, 197] width 131 height 20
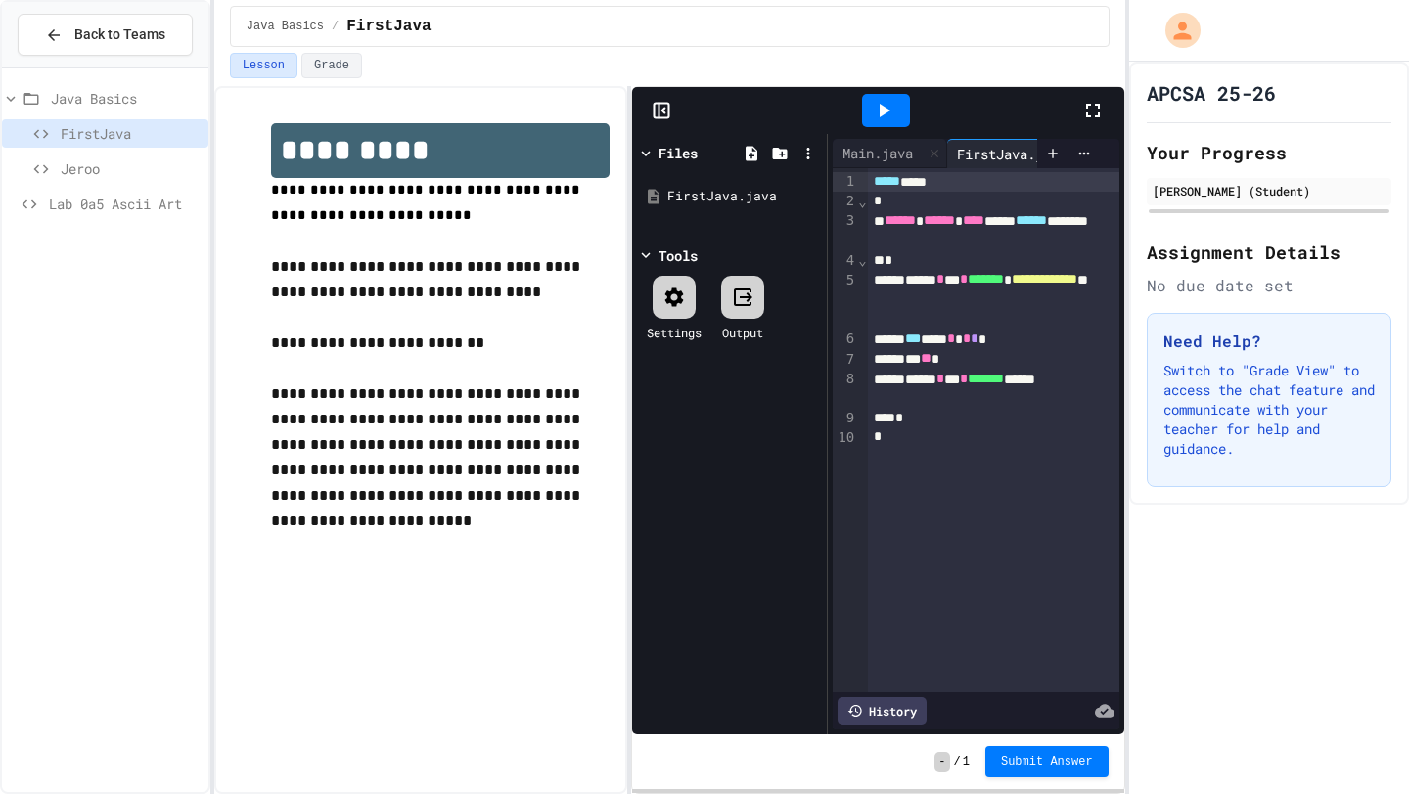
click at [1101, 104] on icon at bounding box center [1092, 110] width 23 height 23
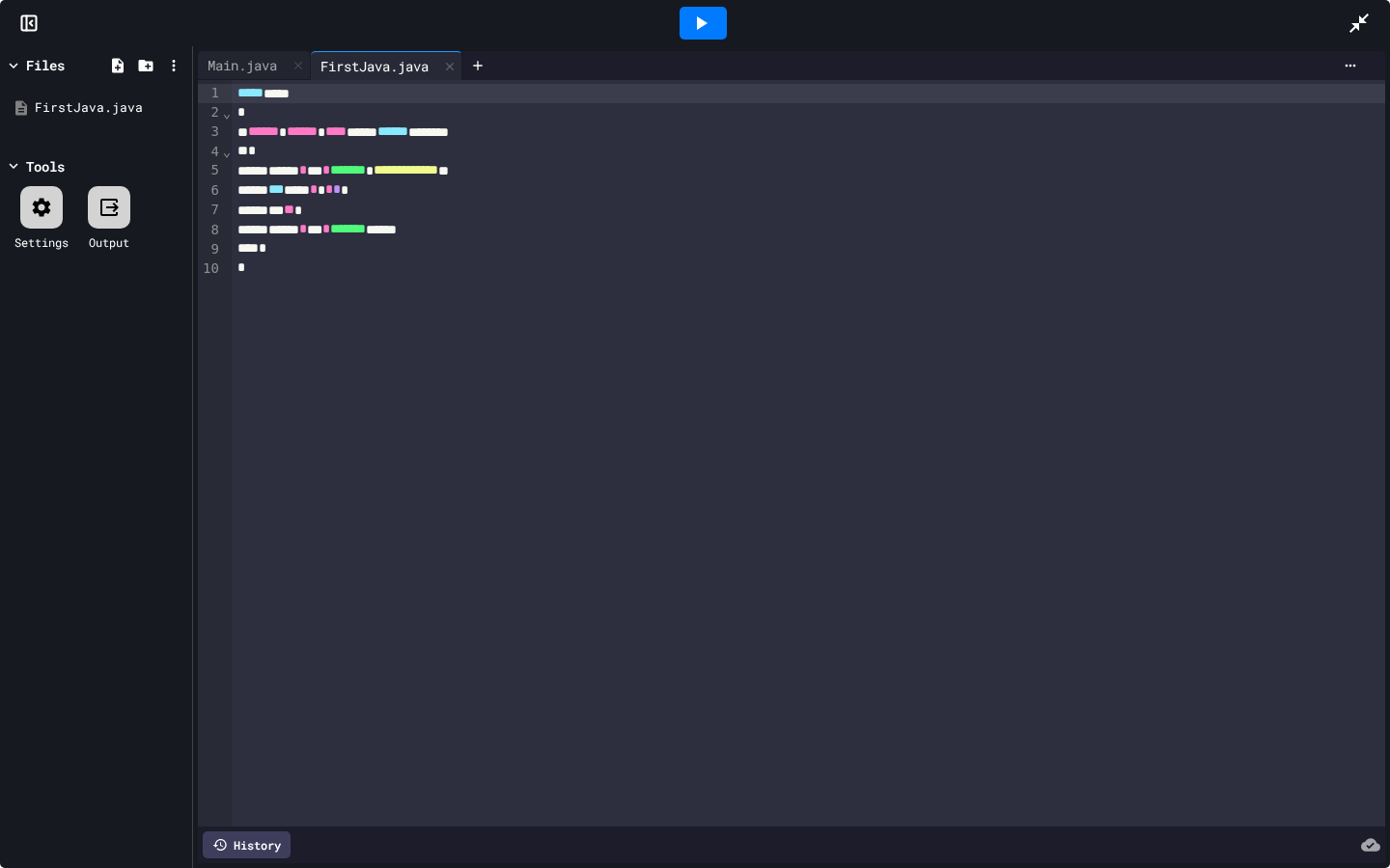
click at [106, 204] on icon at bounding box center [109, 207] width 23 height 23
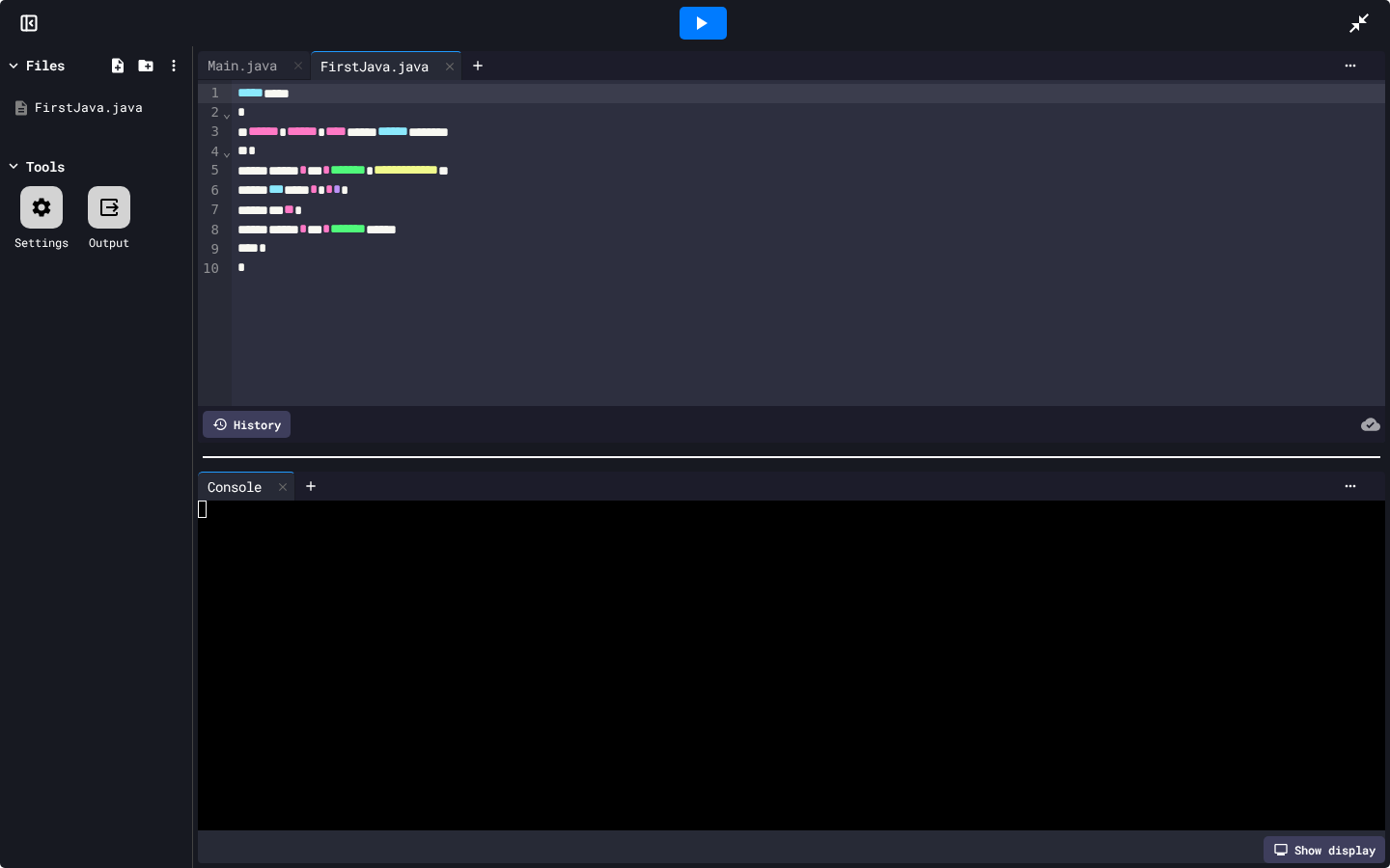
click at [699, 24] on icon at bounding box center [701, 24] width 11 height 14
click at [1368, 24] on icon at bounding box center [1357, 23] width 23 height 23
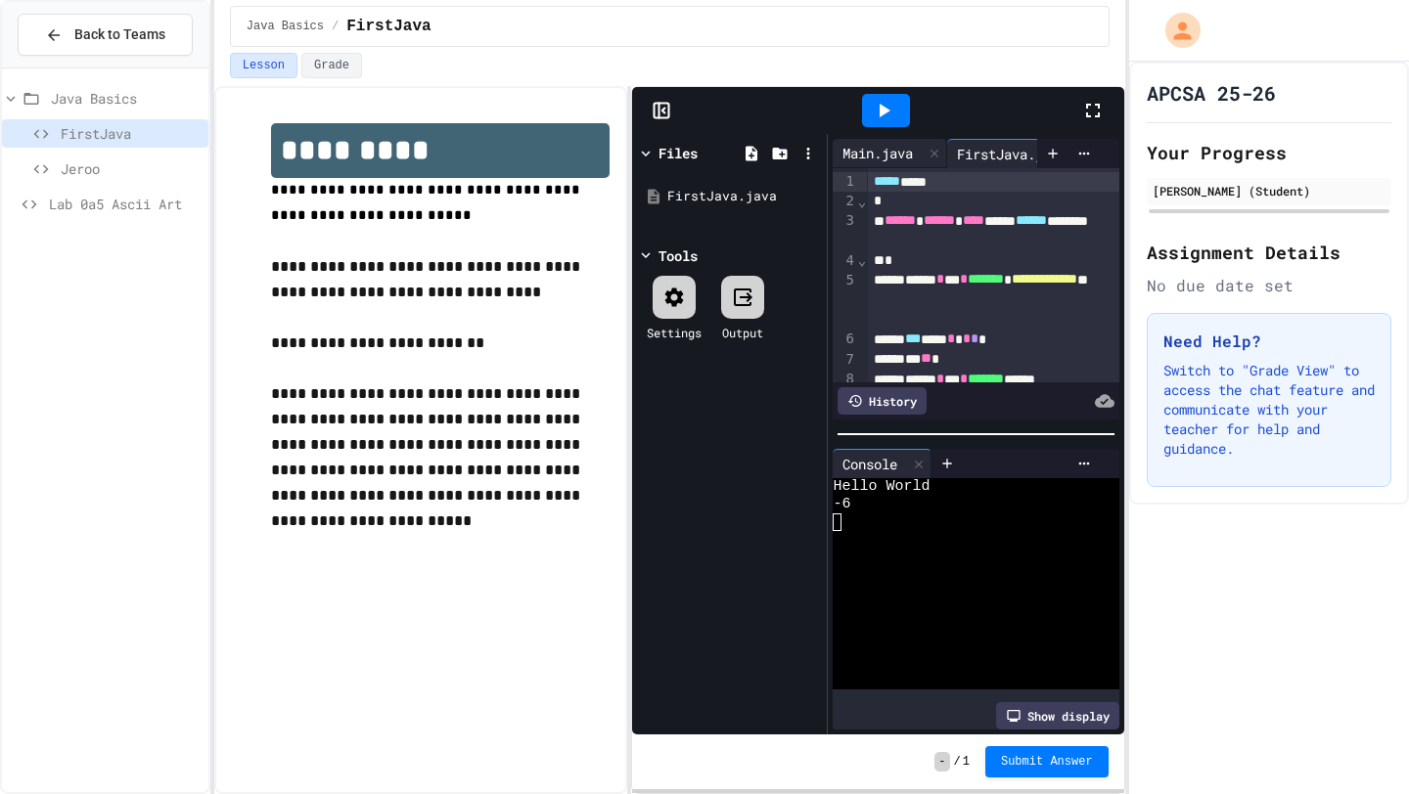
click at [896, 165] on div "Main.java" at bounding box center [889, 153] width 114 height 29
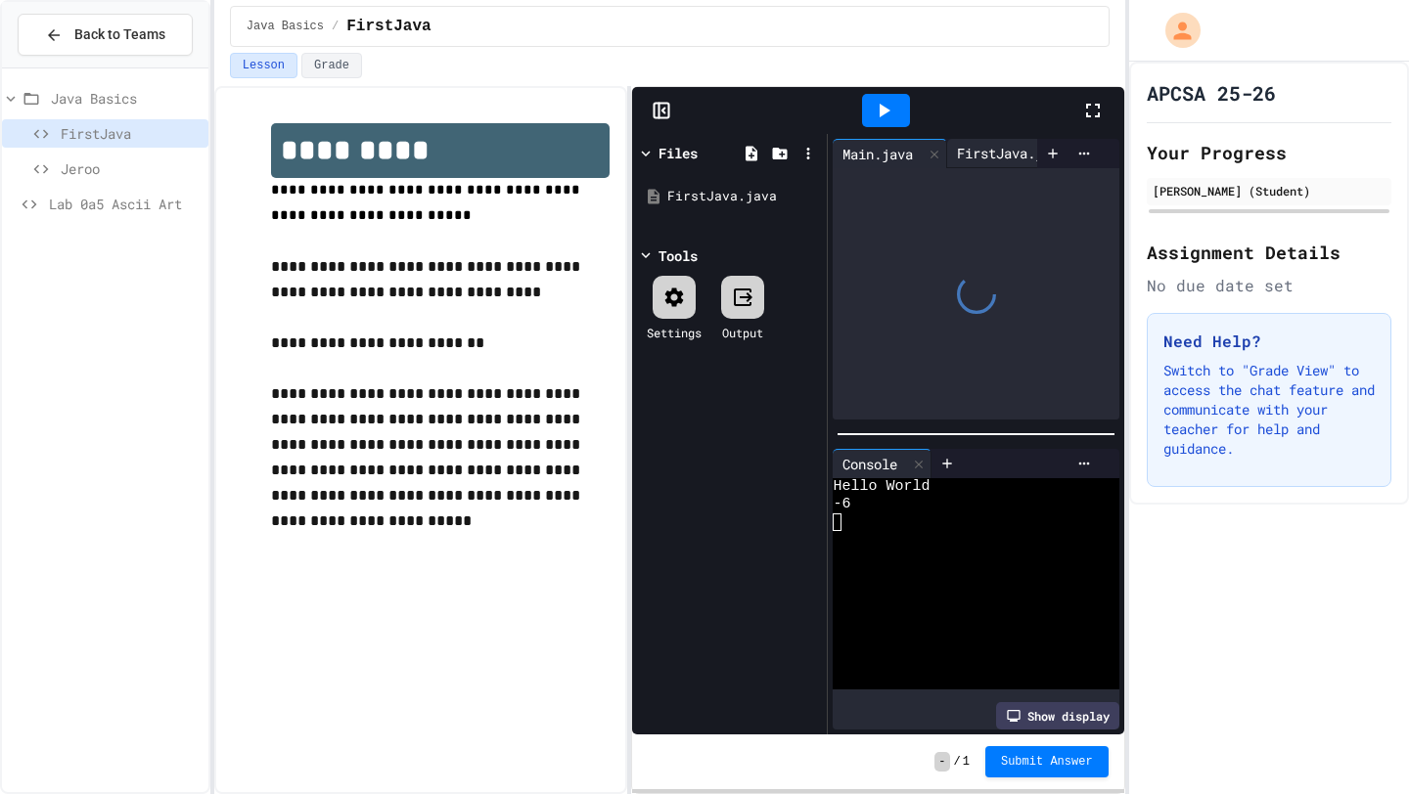
click at [968, 167] on div "FirstJava.java" at bounding box center [1024, 153] width 154 height 29
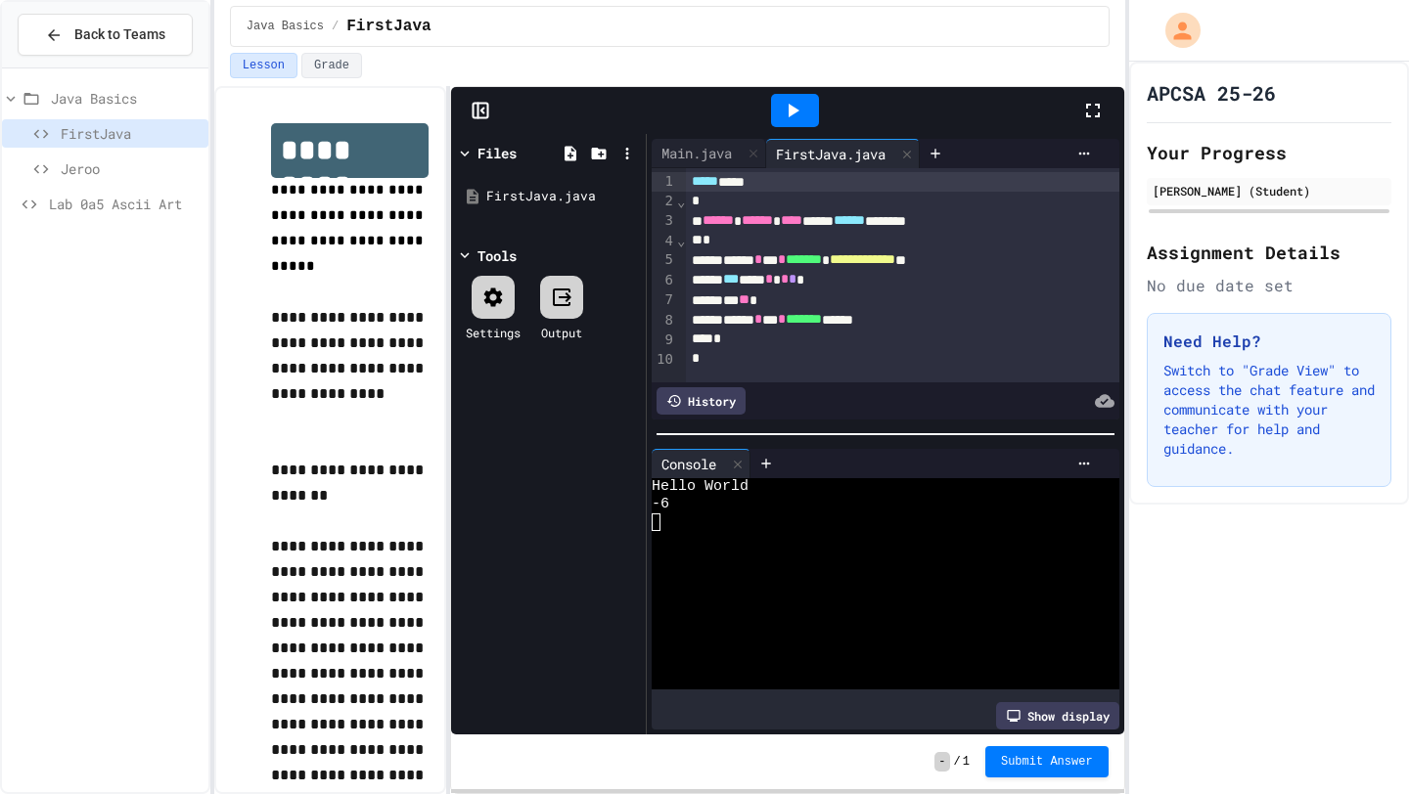
click at [462, 265] on div "**********" at bounding box center [669, 440] width 911 height 708
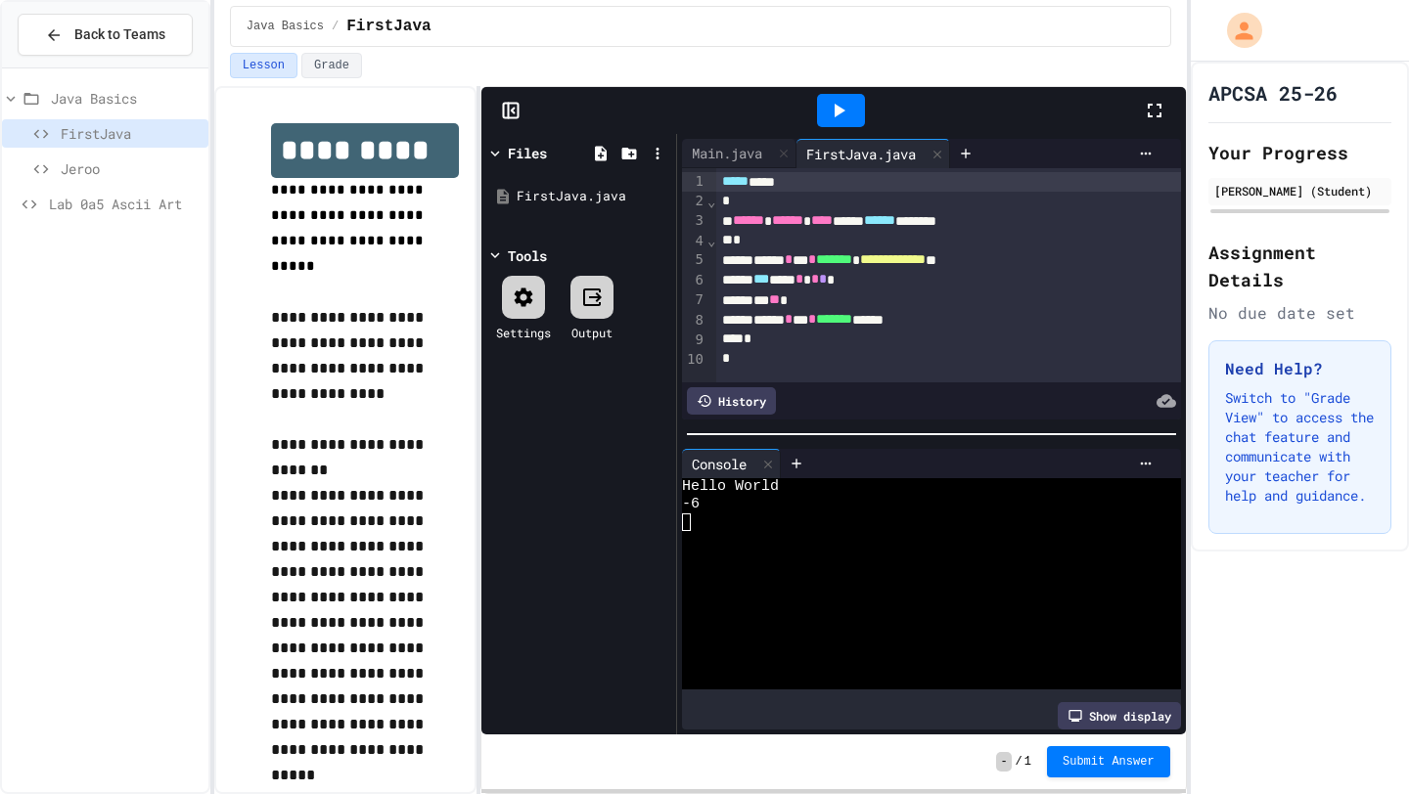
click at [1184, 415] on div "**********" at bounding box center [704, 397] width 1409 height 794
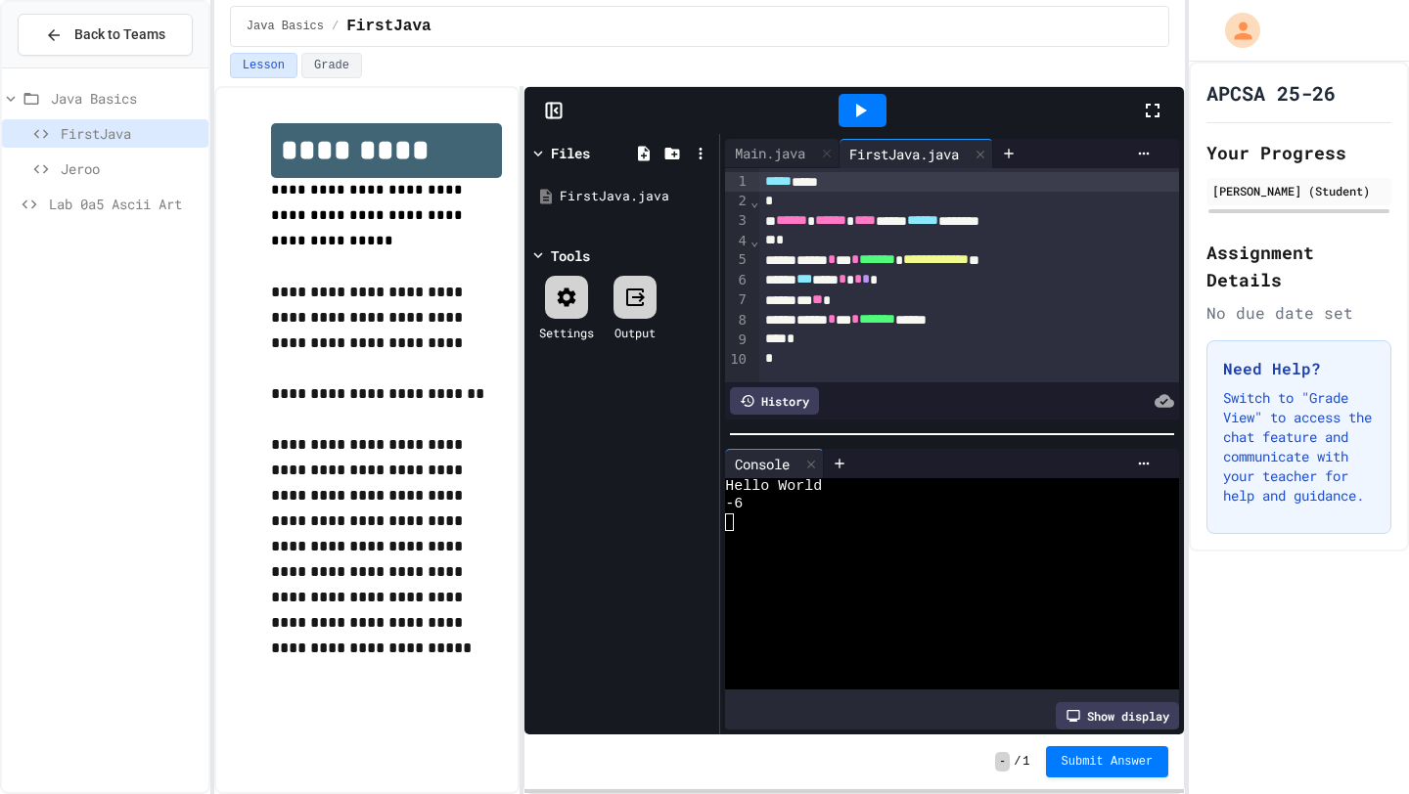
click at [527, 404] on div "**********" at bounding box center [699, 440] width 970 height 708
click at [807, 450] on div at bounding box center [810, 464] width 23 height 28
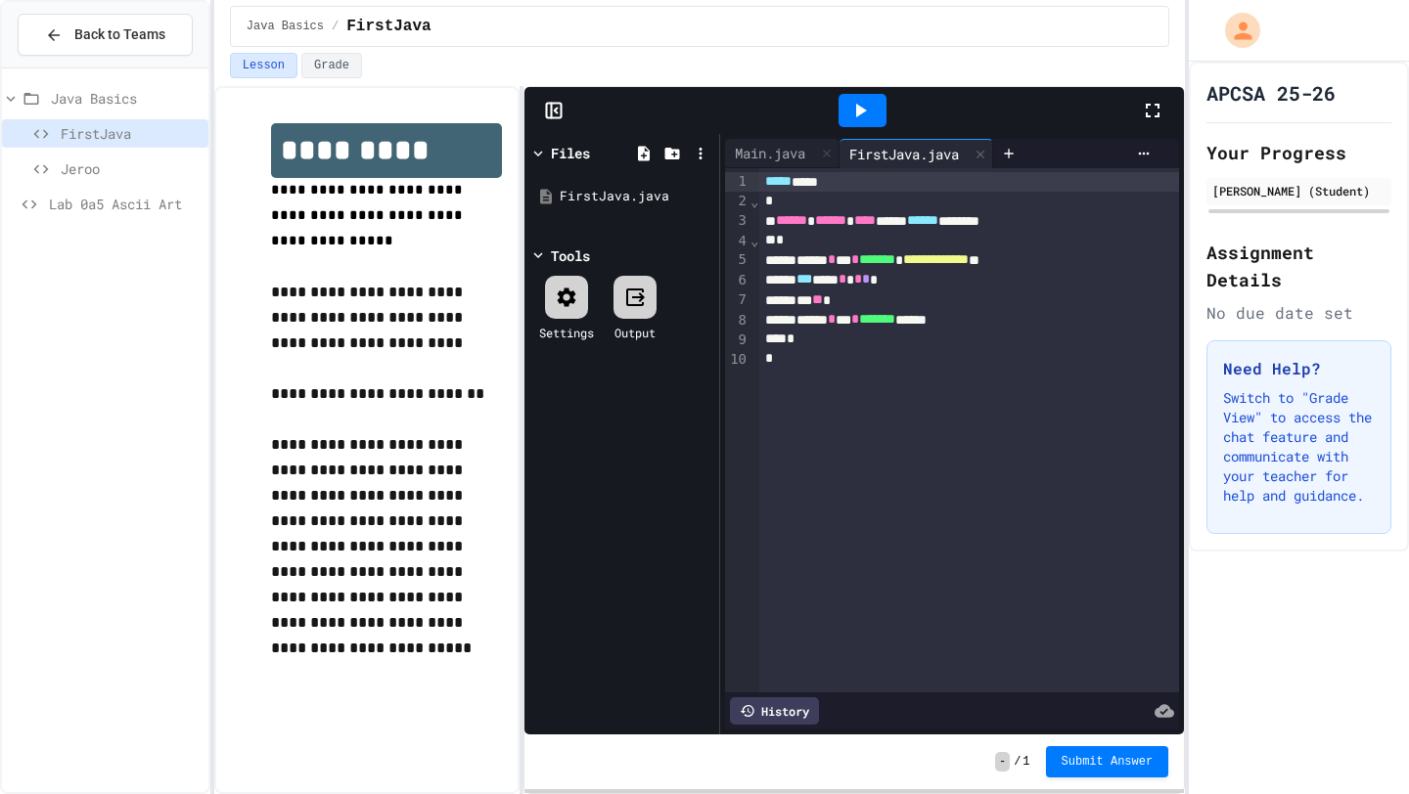
click at [747, 247] on div "4" at bounding box center [737, 242] width 24 height 20
click at [752, 244] on span "⌄" at bounding box center [754, 241] width 10 height 16
click at [751, 204] on span "⌄" at bounding box center [754, 202] width 10 height 16
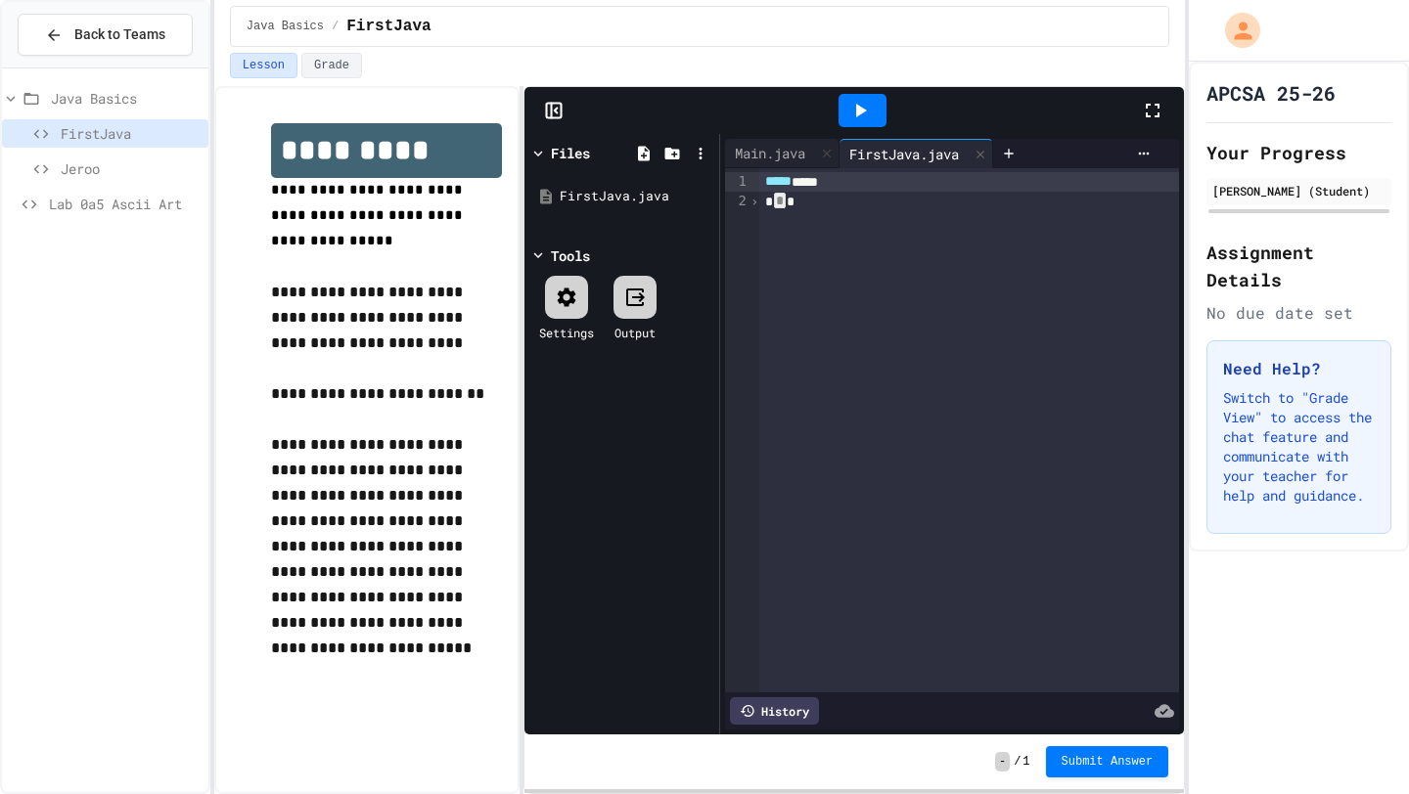
click at [752, 205] on span "›" at bounding box center [754, 202] width 10 height 16
click at [749, 208] on span "⌄" at bounding box center [754, 202] width 10 height 16
click at [749, 208] on span "›" at bounding box center [754, 202] width 10 height 16
click at [755, 238] on span "›" at bounding box center [754, 241] width 10 height 16
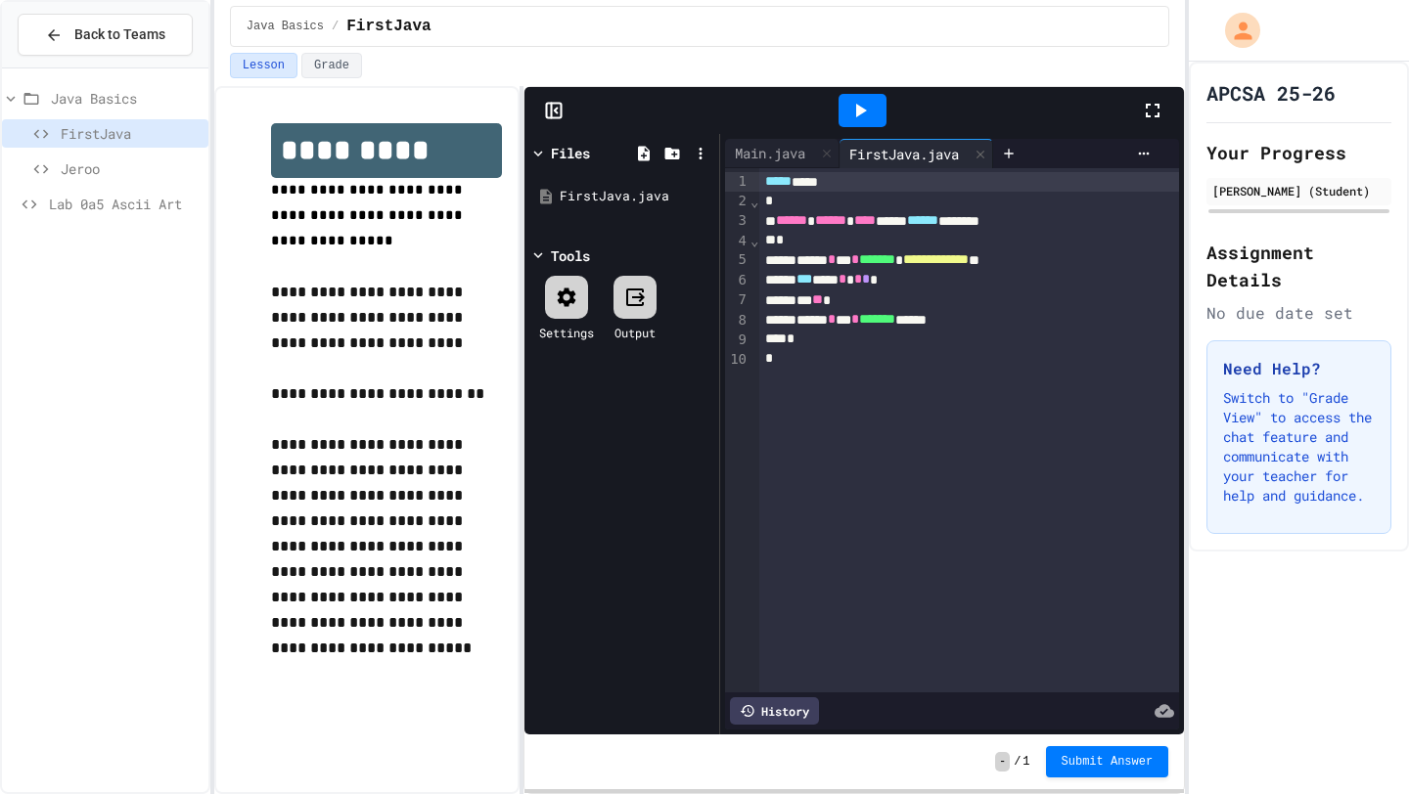
click at [781, 321] on div "****** * *** * ******* ******" at bounding box center [969, 320] width 420 height 20
click at [769, 377] on div "**********" at bounding box center [969, 430] width 420 height 524
